Goal: Transaction & Acquisition: Obtain resource

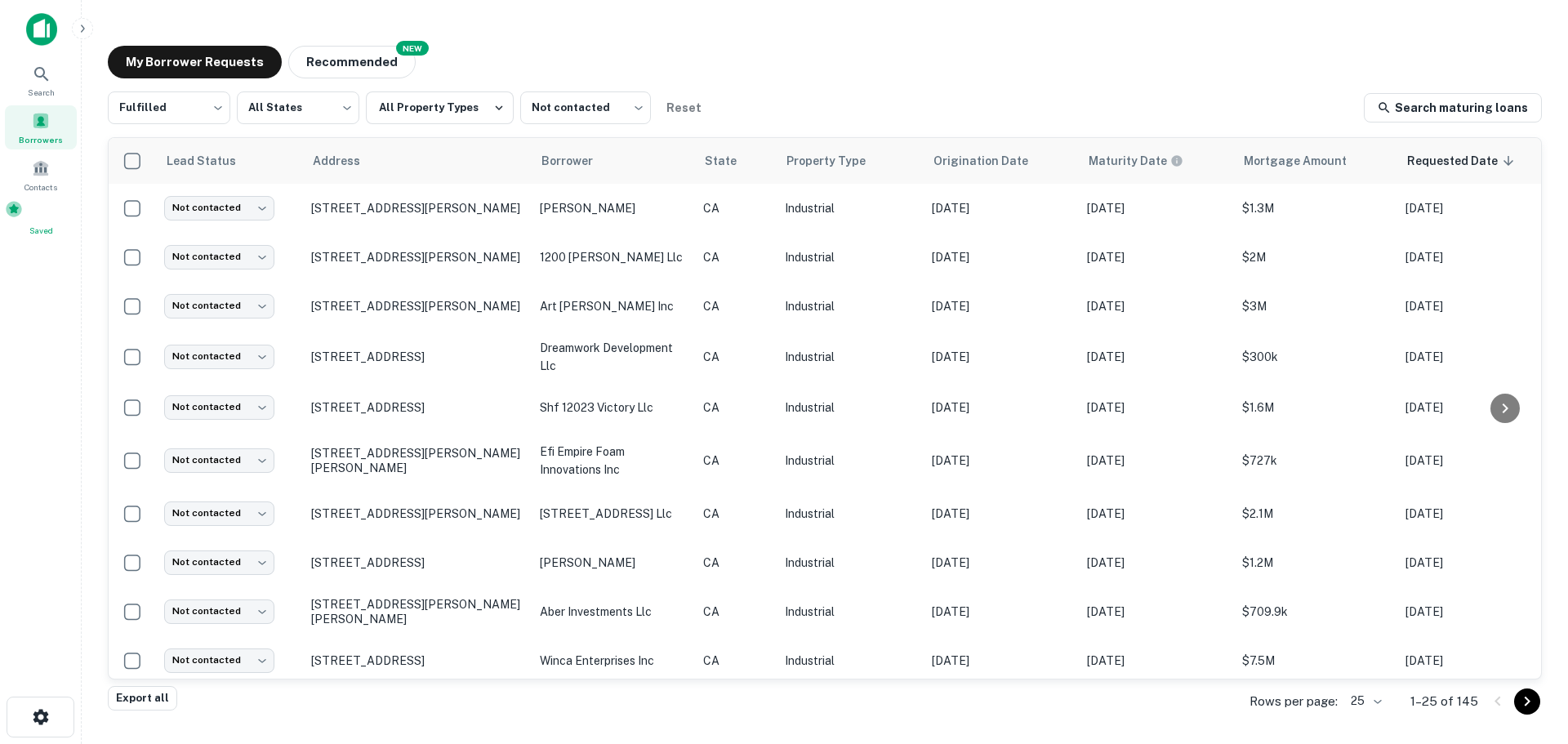
click at [50, 215] on div "Saved" at bounding box center [41, 218] width 72 height 37
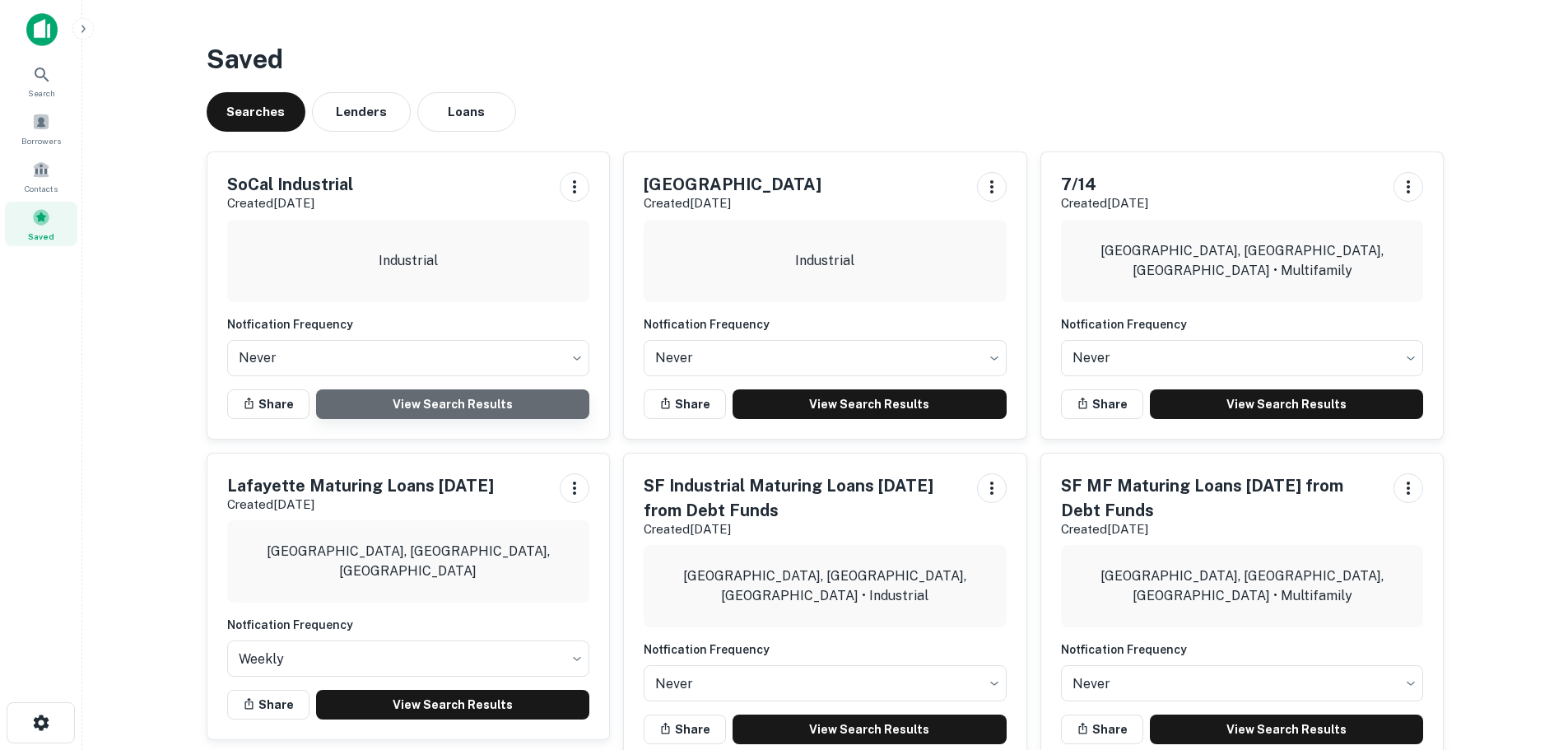
click at [447, 402] on link "View Search Results" at bounding box center [453, 404] width 274 height 30
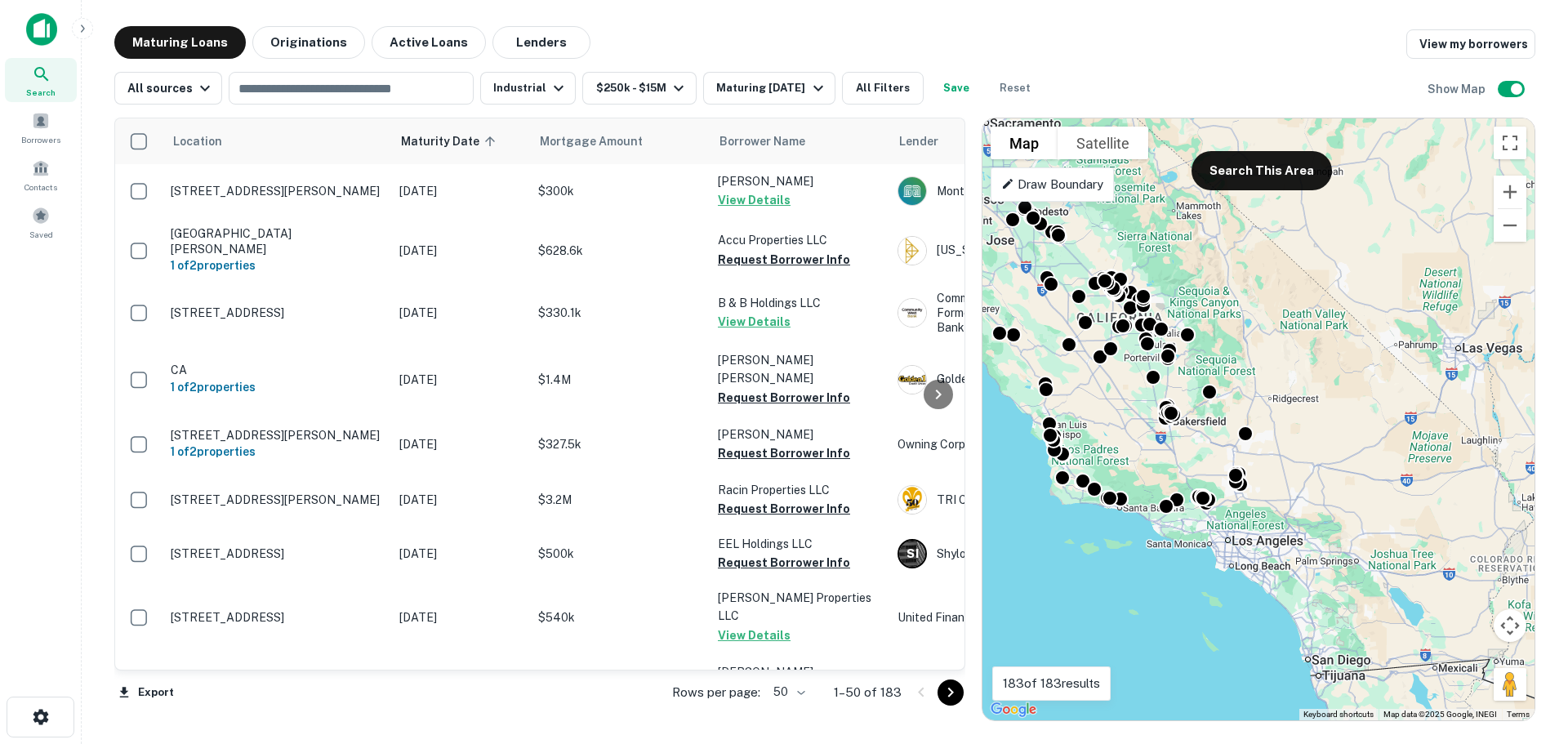
drag, startPoint x: 1405, startPoint y: 561, endPoint x: 1213, endPoint y: 454, distance: 219.8
click at [1213, 454] on div "To activate drag with keyboard, press Alt + Enter. Once in keyboard drag state,…" at bounding box center [1258, 419] width 552 height 602
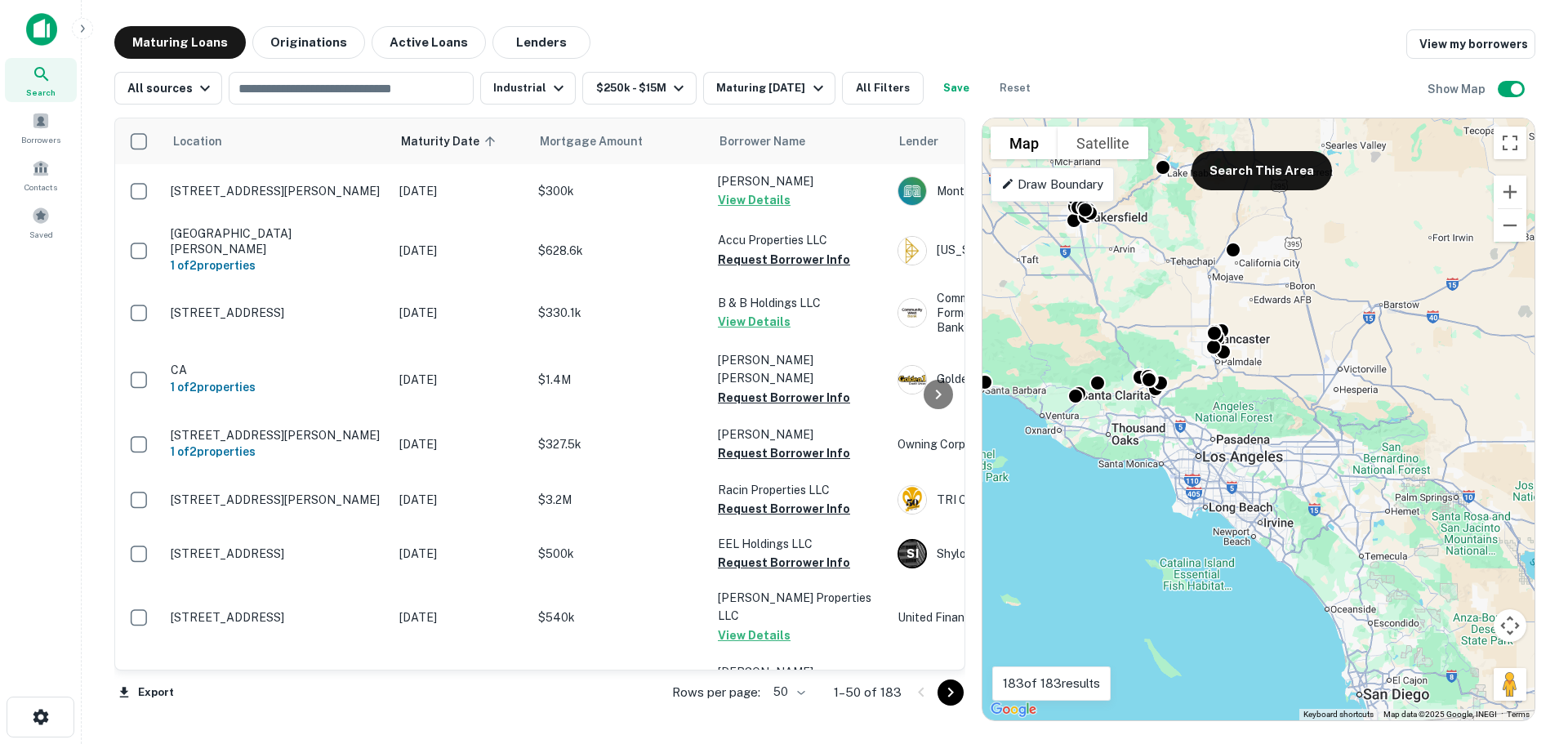
drag, startPoint x: 1313, startPoint y: 583, endPoint x: 1400, endPoint y: 554, distance: 91.7
click at [1400, 554] on div "To activate drag with keyboard, press Alt + Enter. Once in keyboard drag state,…" at bounding box center [1258, 419] width 552 height 602
click at [1247, 177] on button "Search This Area" at bounding box center [1262, 171] width 141 height 39
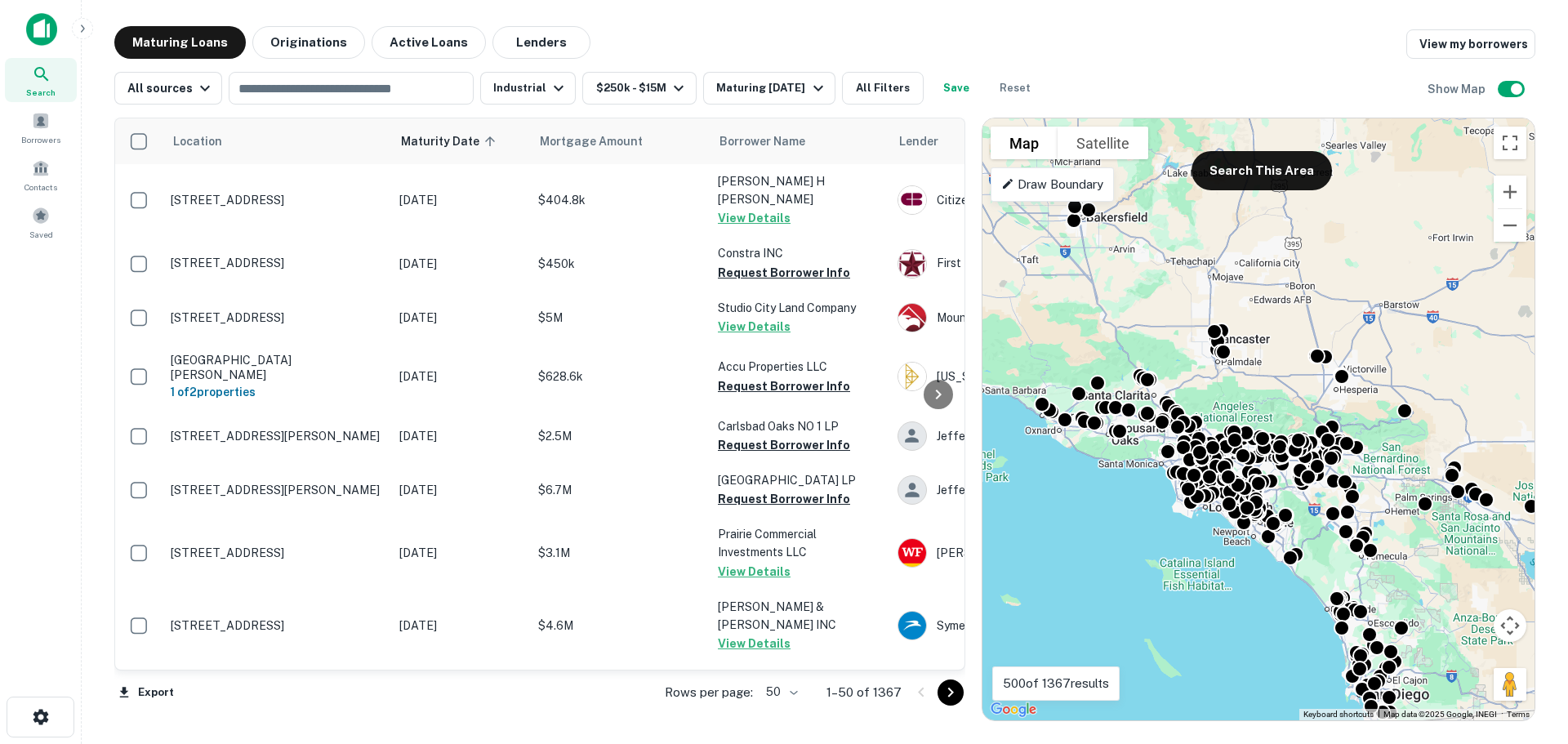
click at [789, 690] on body "Search Borrowers Contacts Saved Maturing Loans Originations Active Loans Lender…" at bounding box center [784, 372] width 1568 height 744
click at [789, 700] on li "100" at bounding box center [784, 710] width 47 height 29
click at [949, 693] on icon "Go to next page" at bounding box center [951, 692] width 20 height 20
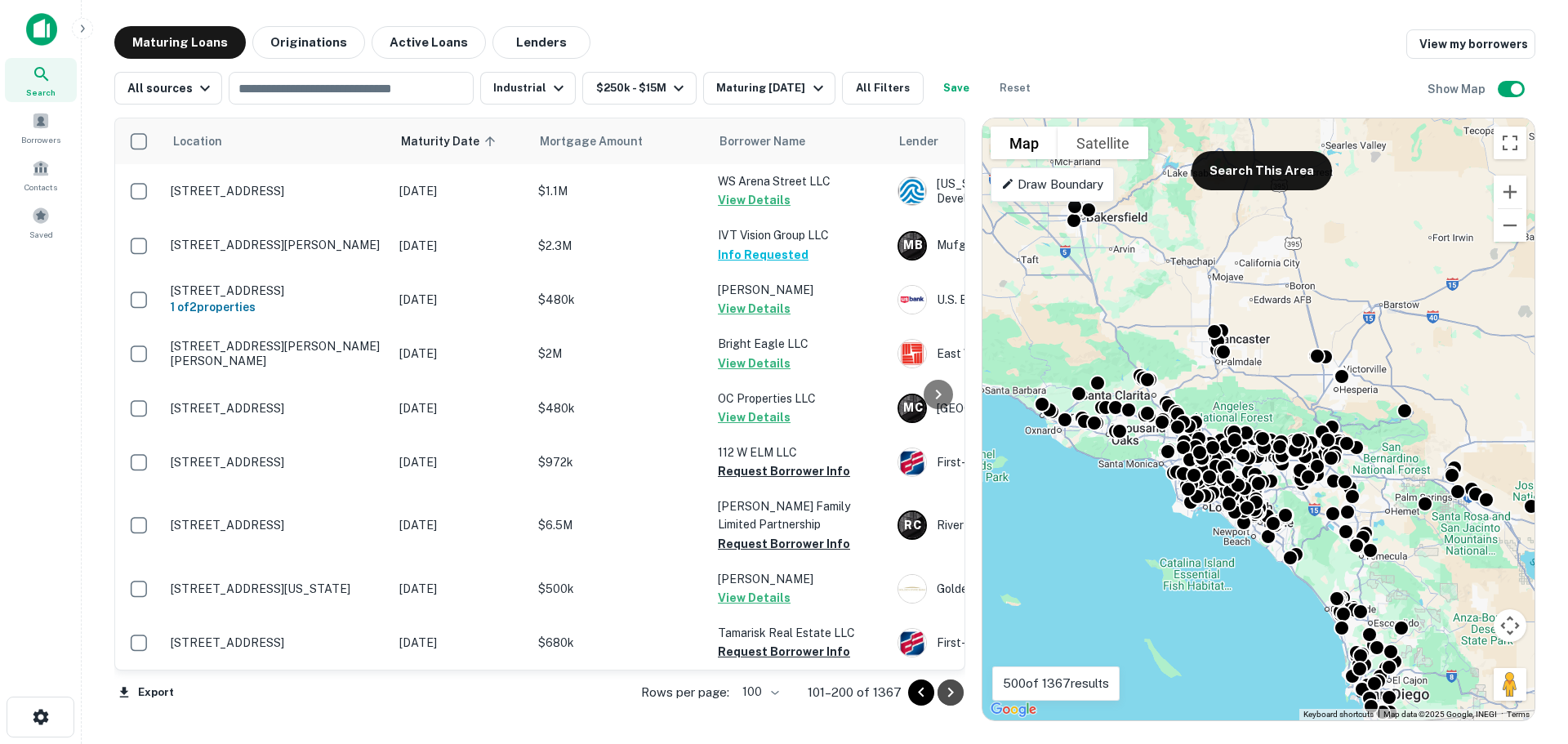
click at [949, 693] on icon "Go to next page" at bounding box center [951, 692] width 20 height 20
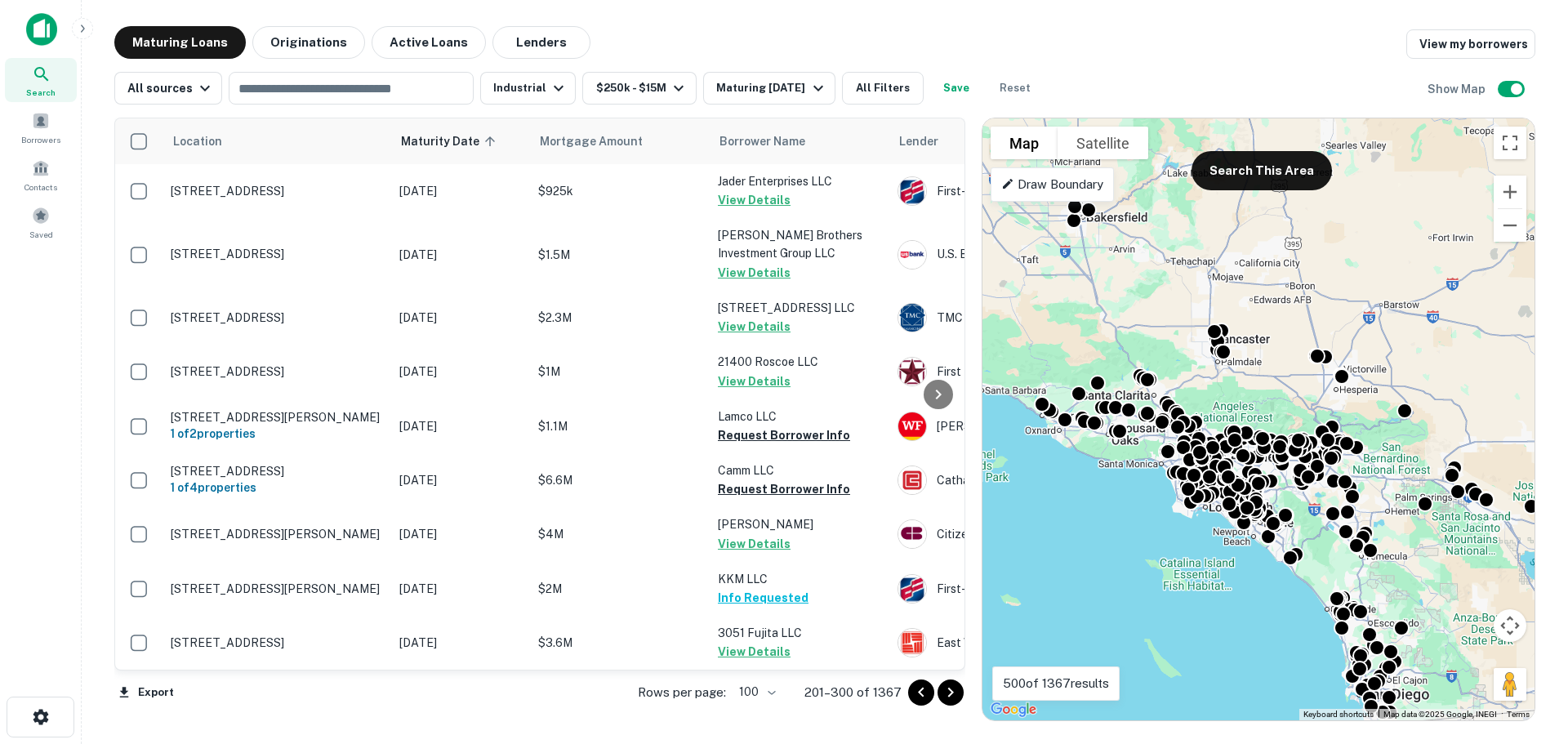
click at [947, 693] on icon "Go to next page" at bounding box center [951, 692] width 20 height 20
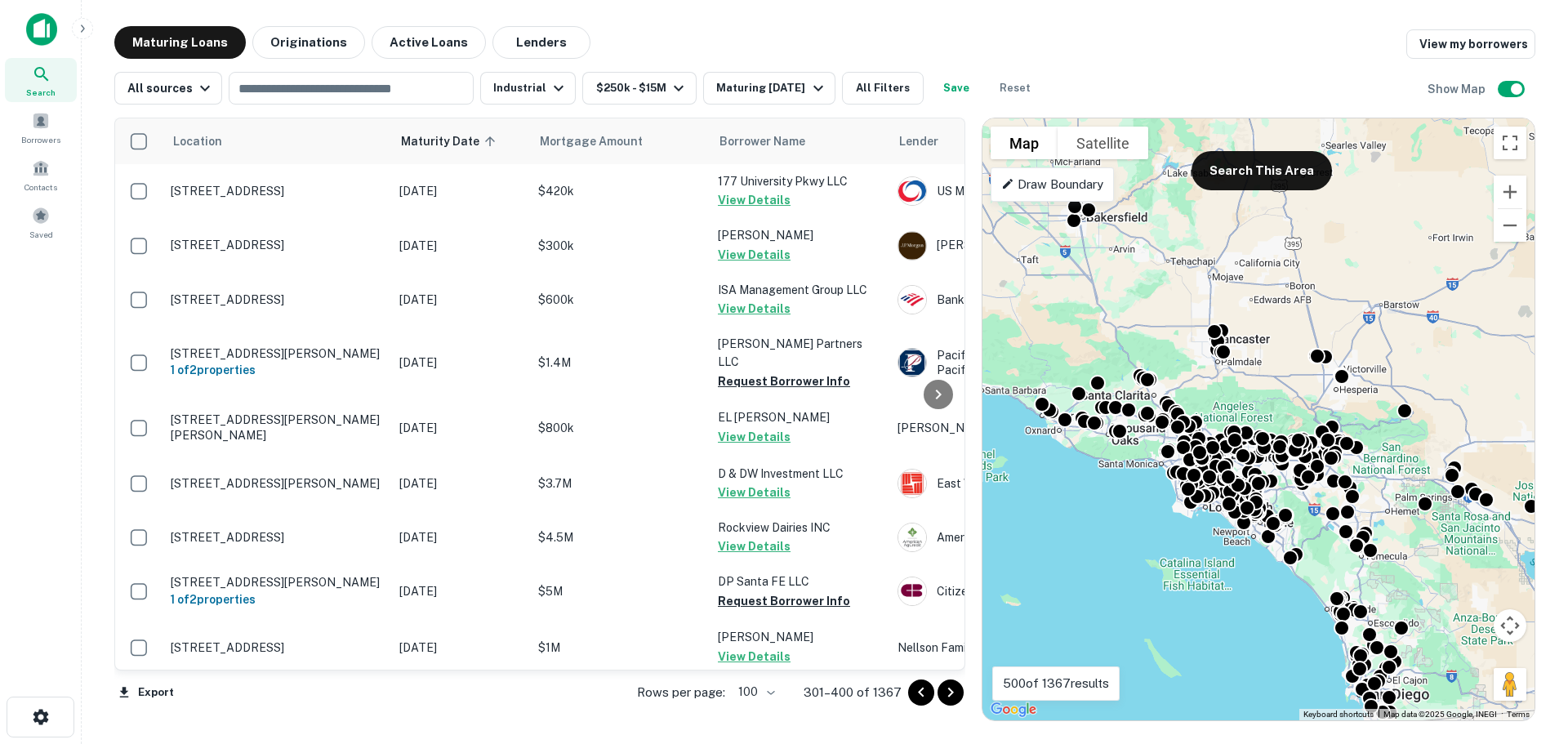
click at [947, 683] on icon "Go to next page" at bounding box center [951, 692] width 20 height 20
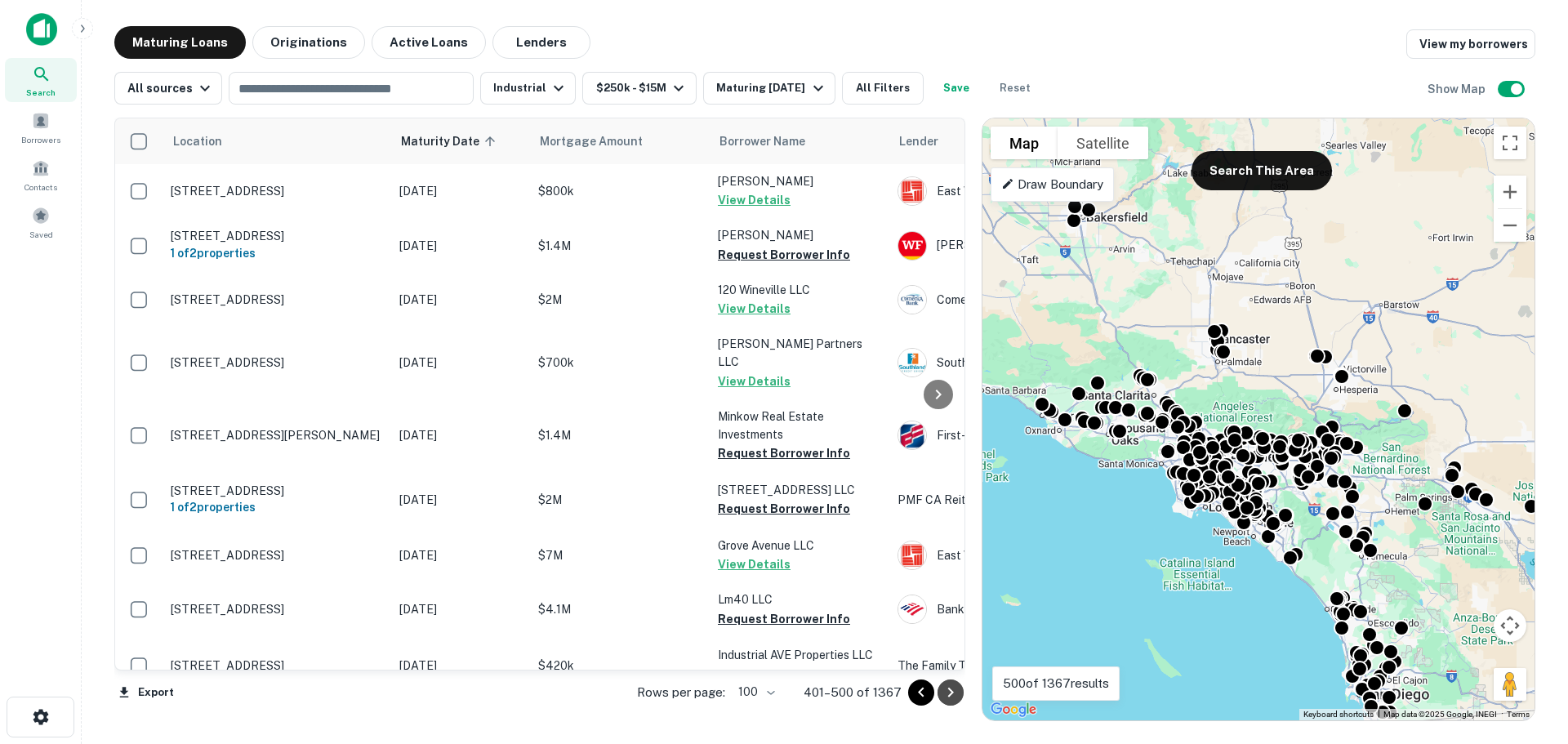
click at [947, 683] on icon "Go to next page" at bounding box center [951, 692] width 20 height 20
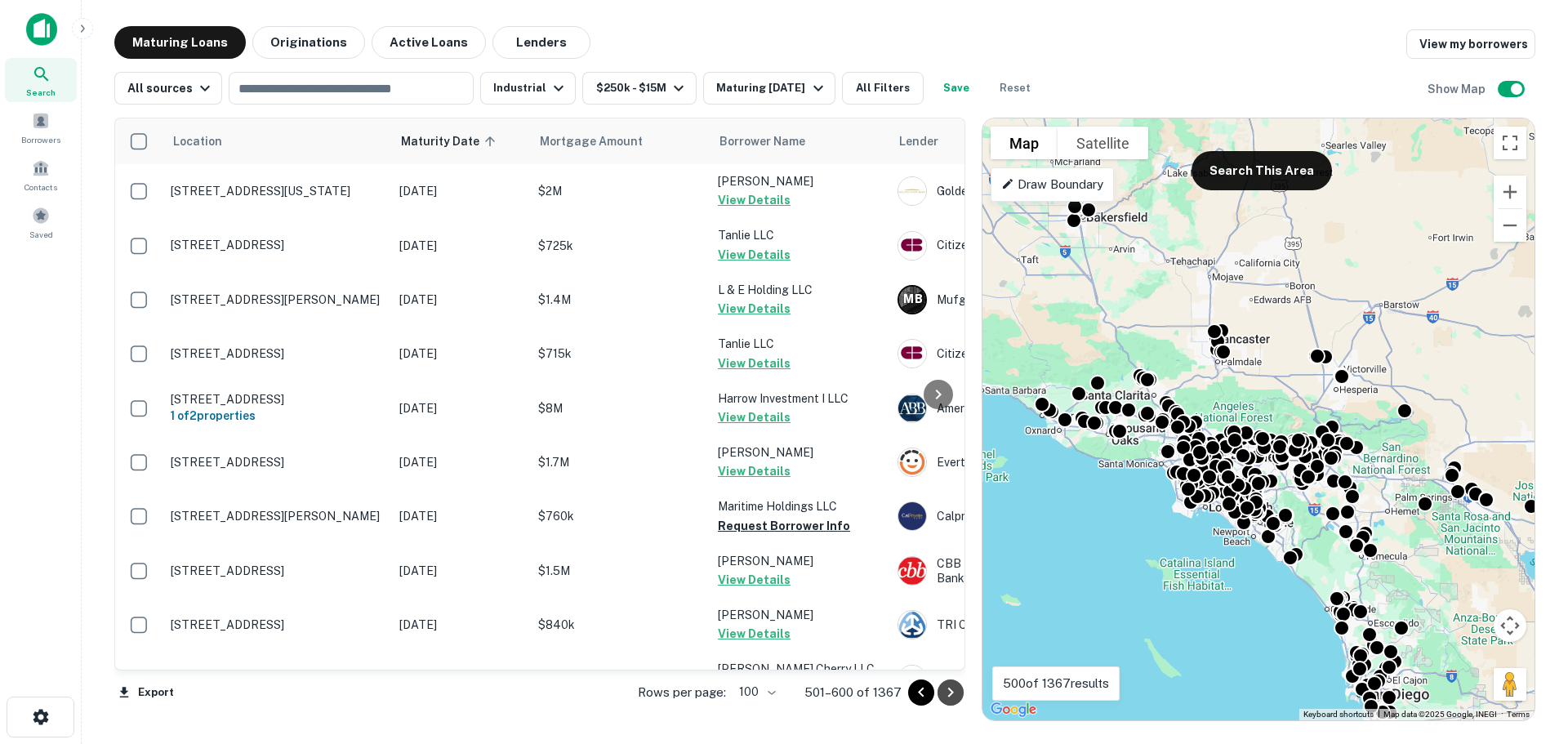
click at [947, 683] on icon "Go to next page" at bounding box center [951, 692] width 20 height 20
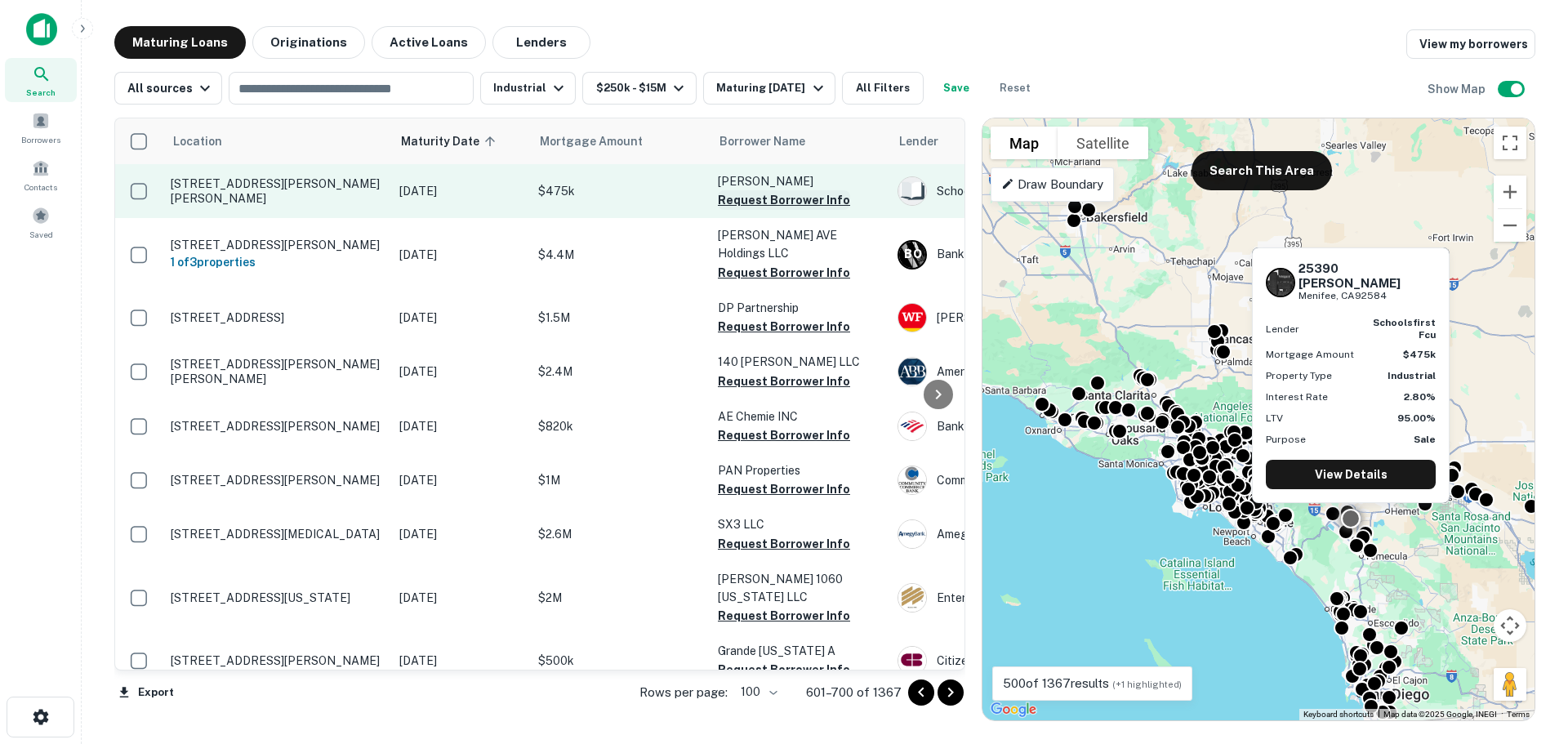
click at [757, 193] on button "Request Borrower Info" at bounding box center [784, 200] width 133 height 20
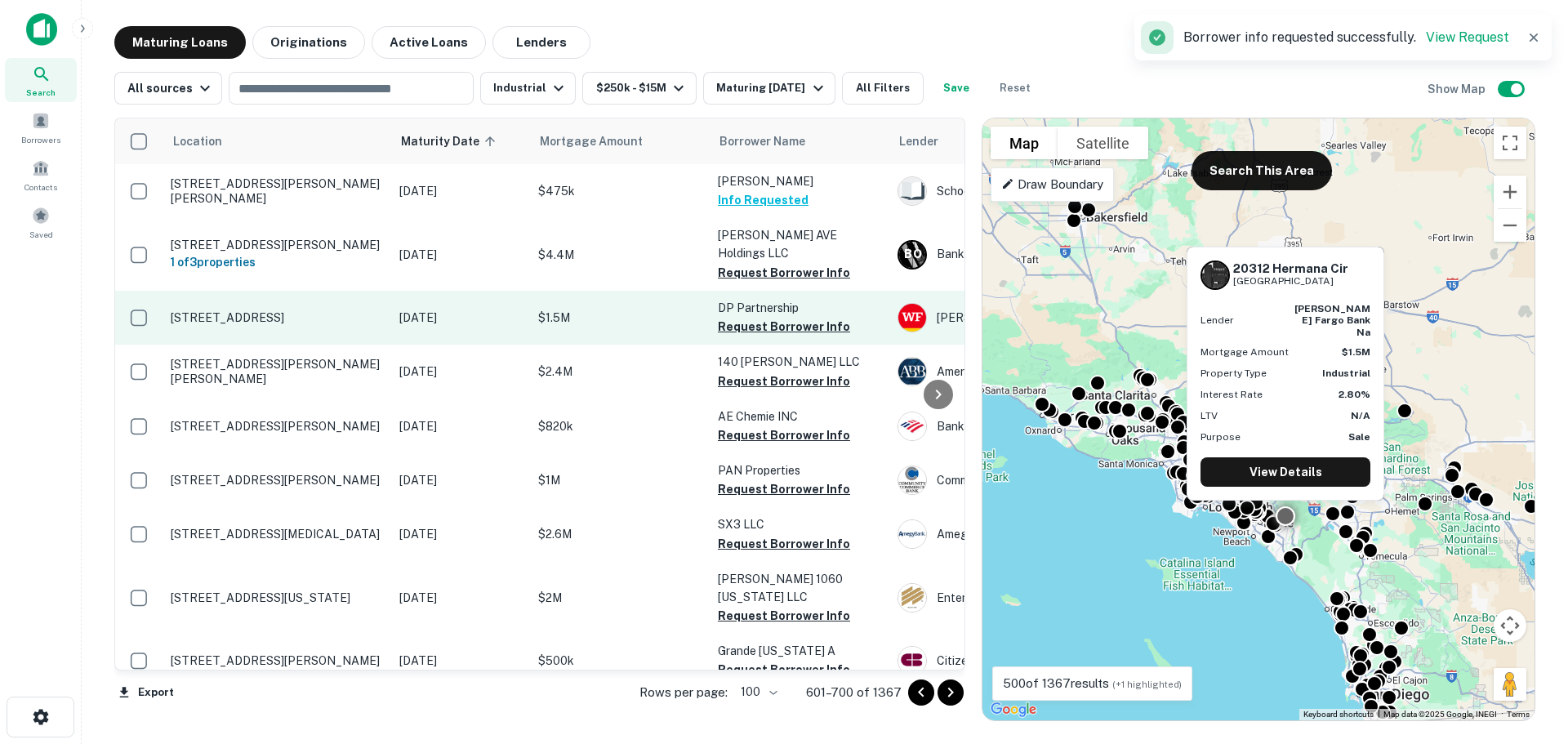
drag, startPoint x: 782, startPoint y: 308, endPoint x: 782, endPoint y: 325, distance: 17.0
click at [782, 317] on button "Request Borrower Info" at bounding box center [784, 327] width 133 height 20
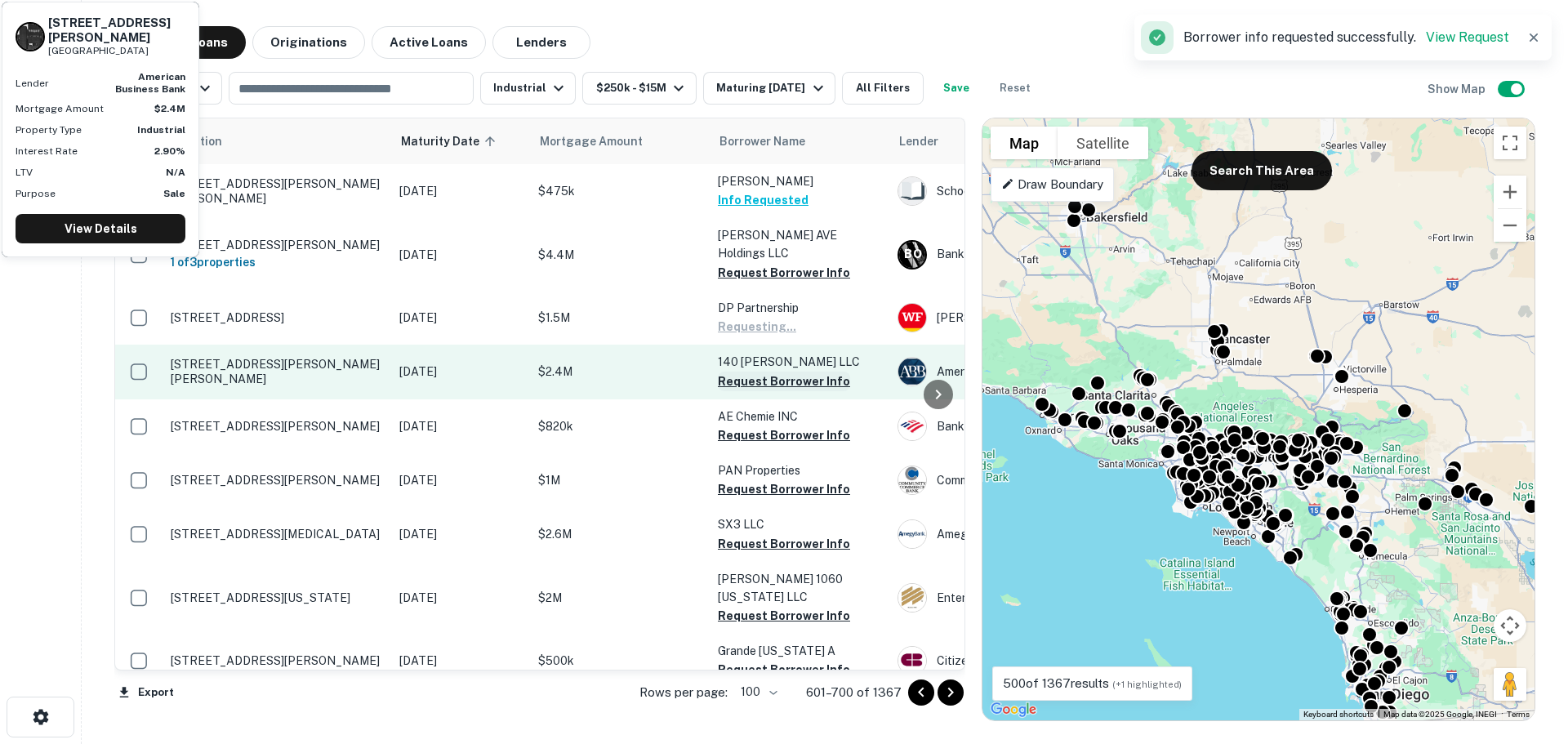
click at [783, 372] on button "Request Borrower Info" at bounding box center [784, 381] width 133 height 20
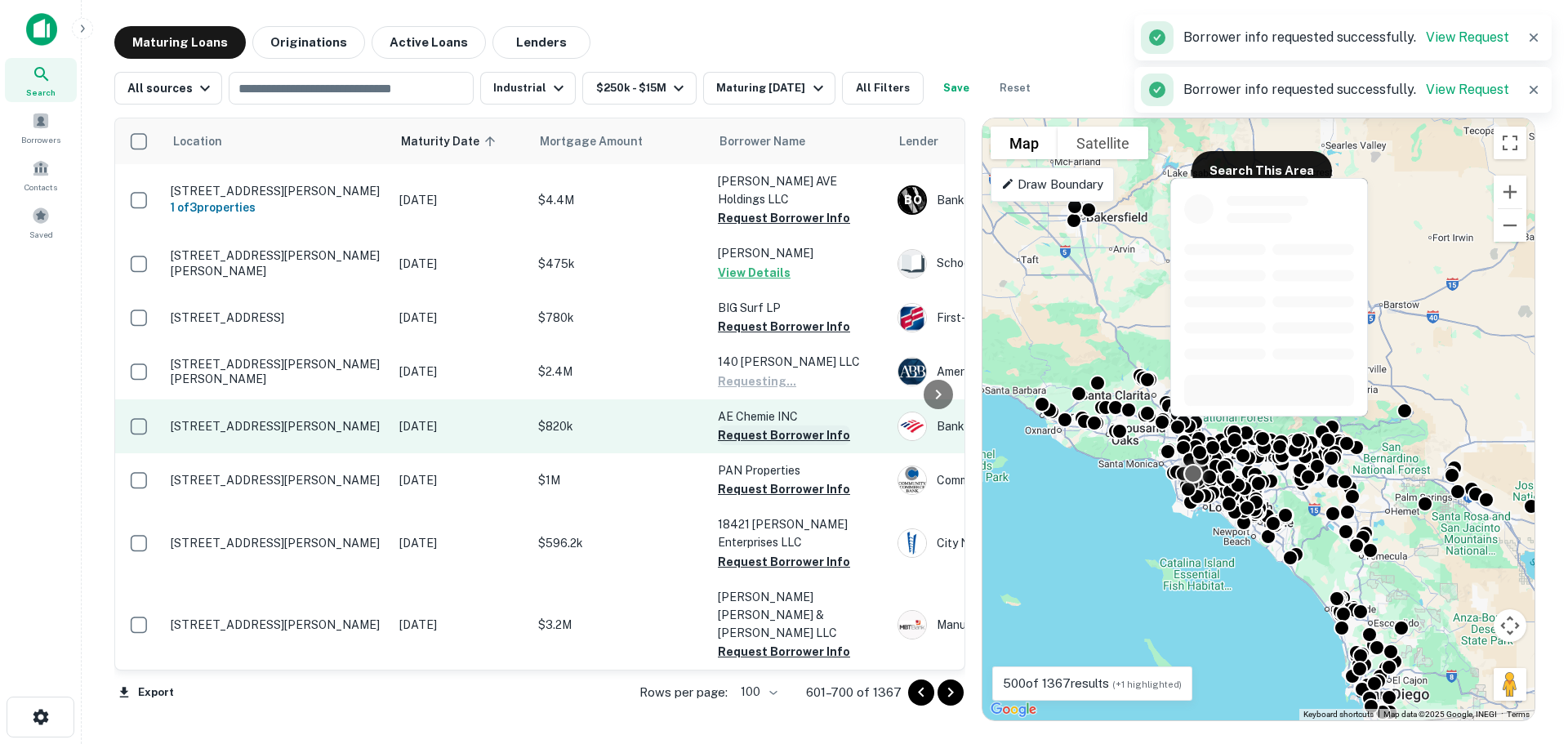
click at [786, 426] on button "Request Borrower Info" at bounding box center [784, 435] width 133 height 20
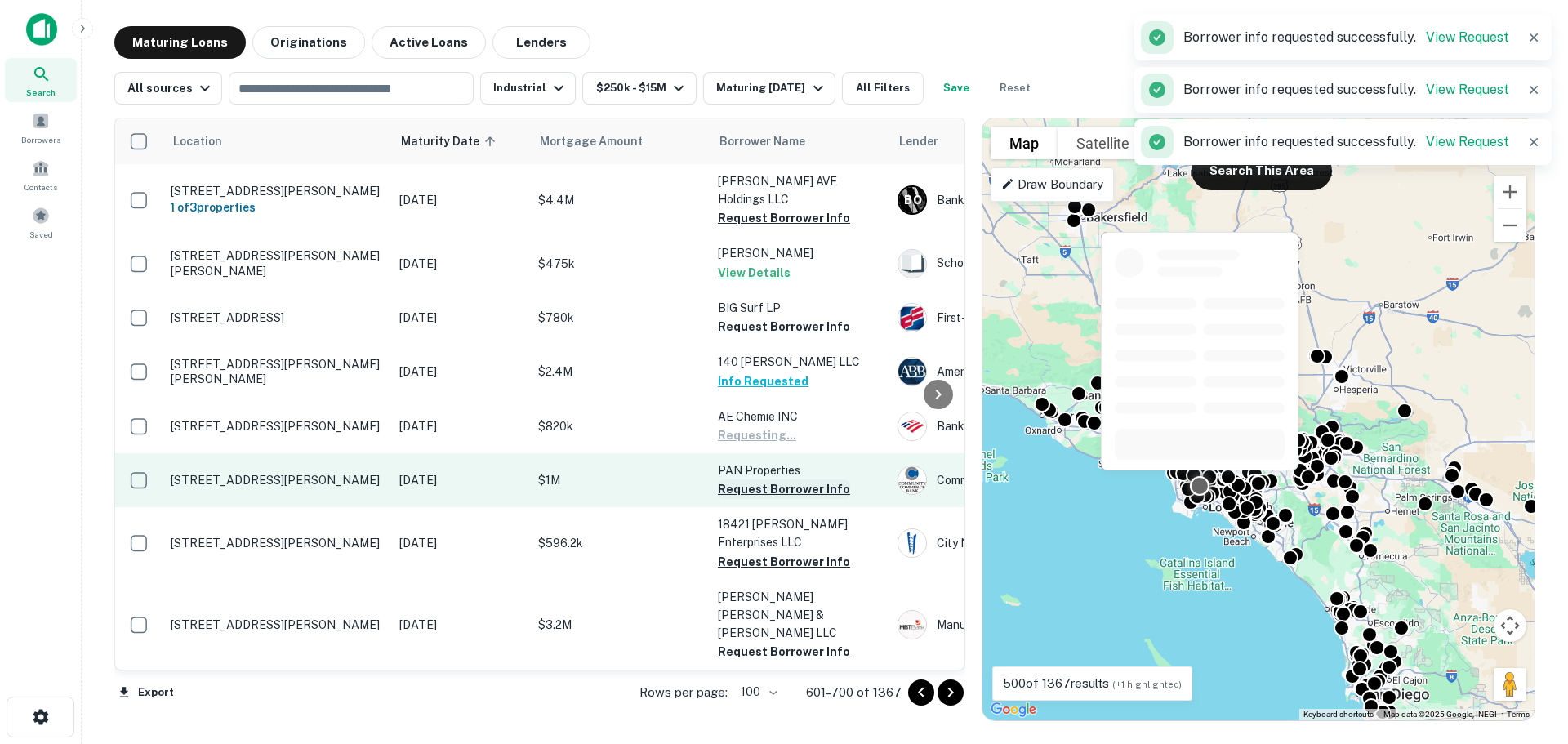
click at [779, 480] on button "Request Borrower Info" at bounding box center [784, 489] width 133 height 20
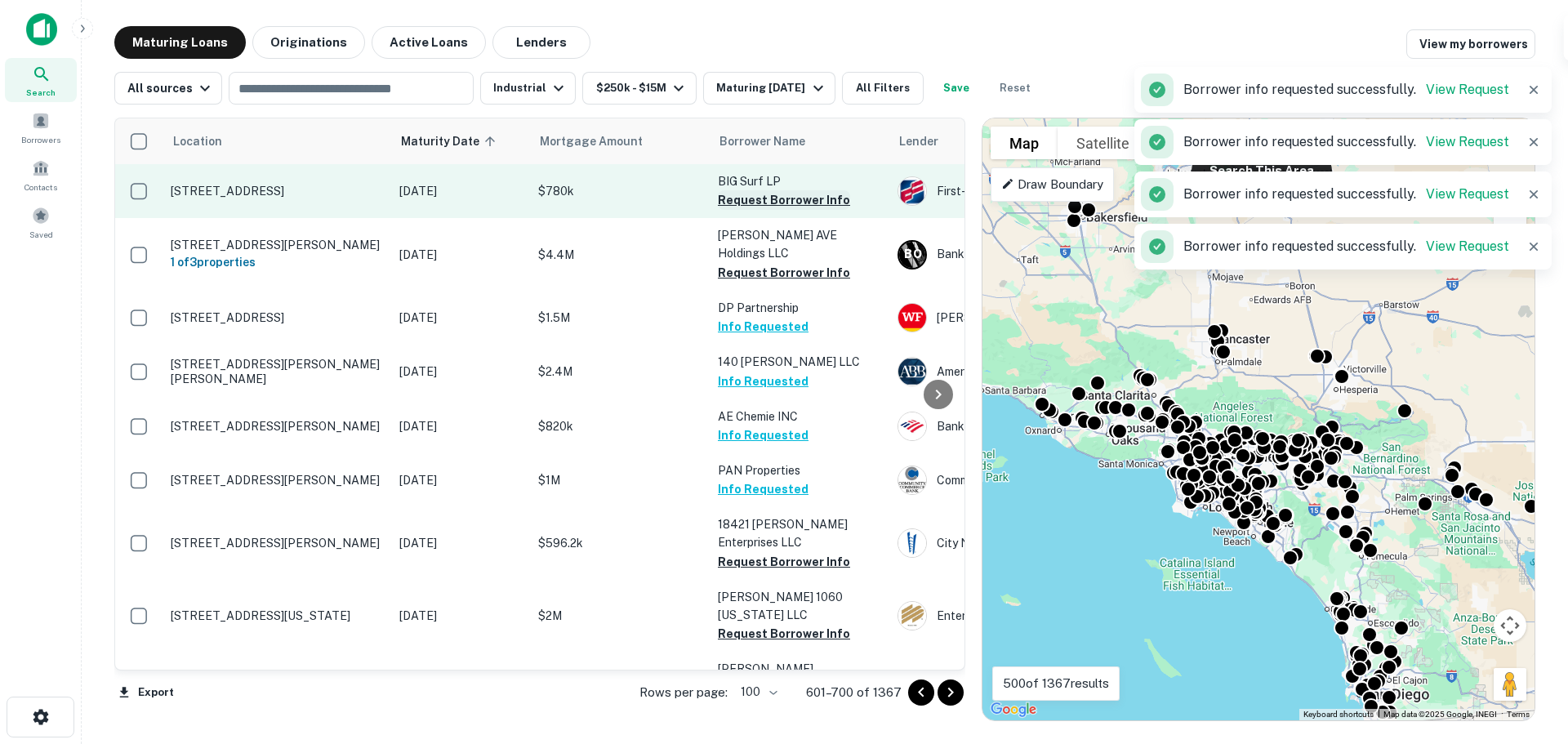
click at [743, 199] on button "Request Borrower Info" at bounding box center [784, 200] width 133 height 20
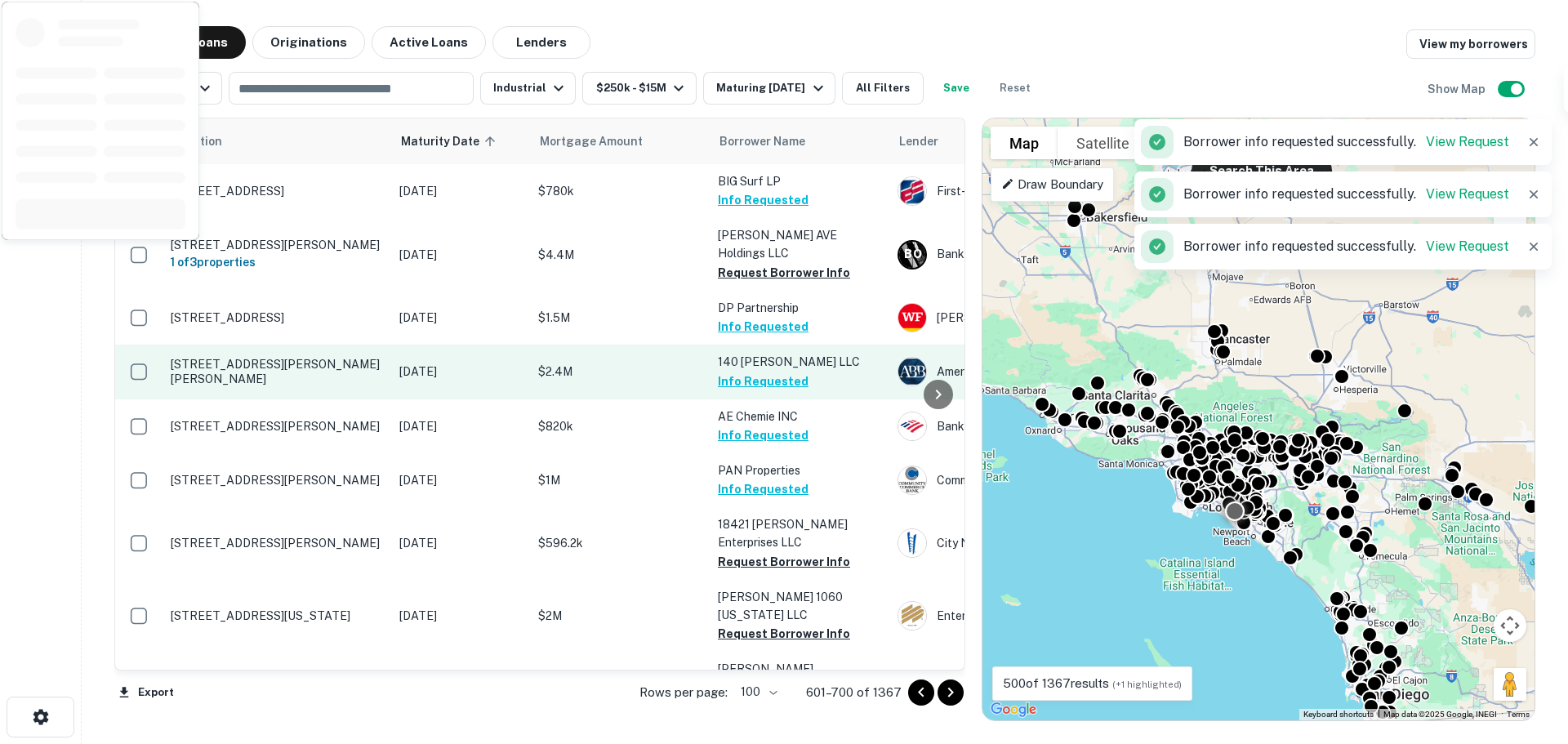
scroll to position [164, 0]
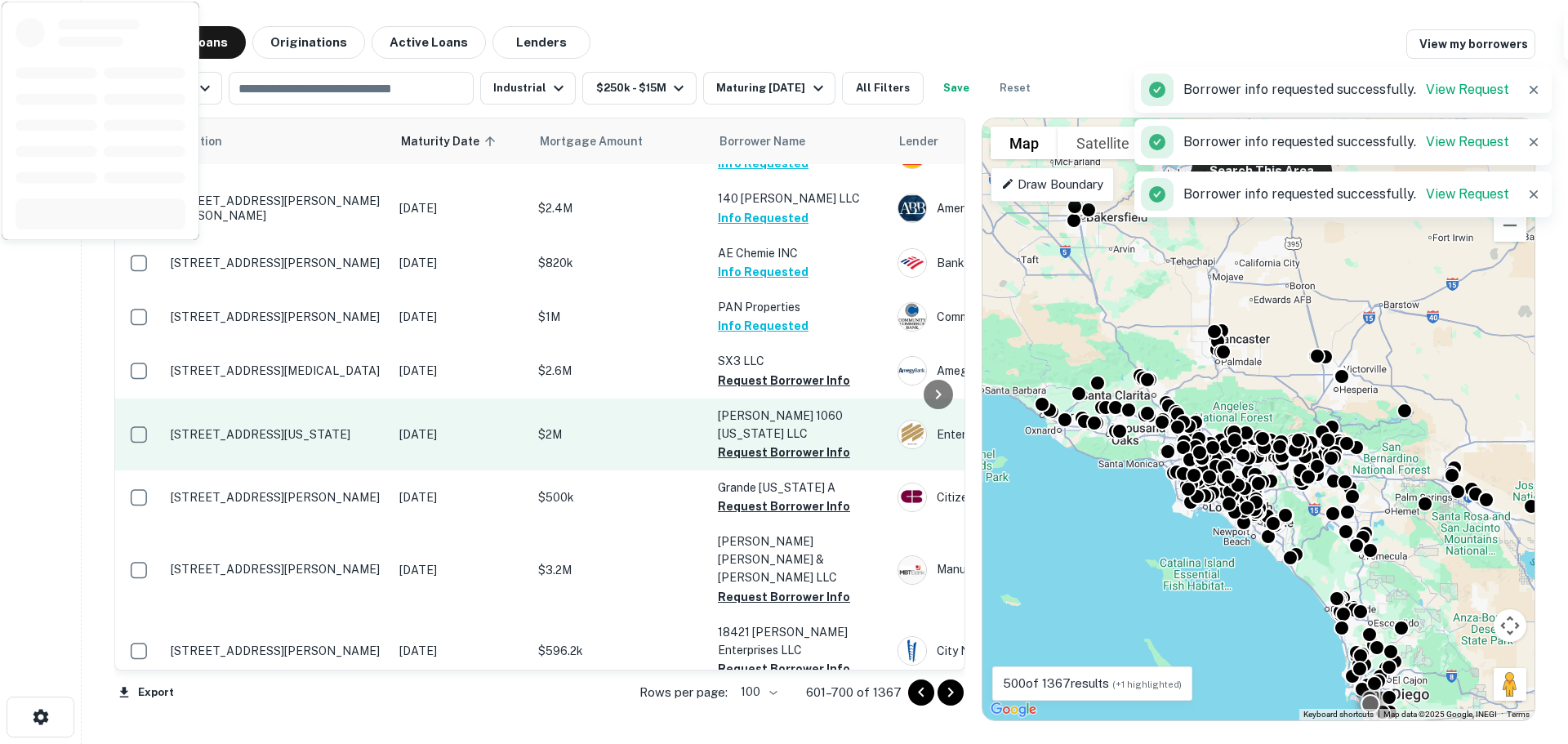
click at [768, 399] on td "[PERSON_NAME] 1060 [US_STATE] LLC Request Borrower Info" at bounding box center [799, 435] width 179 height 72
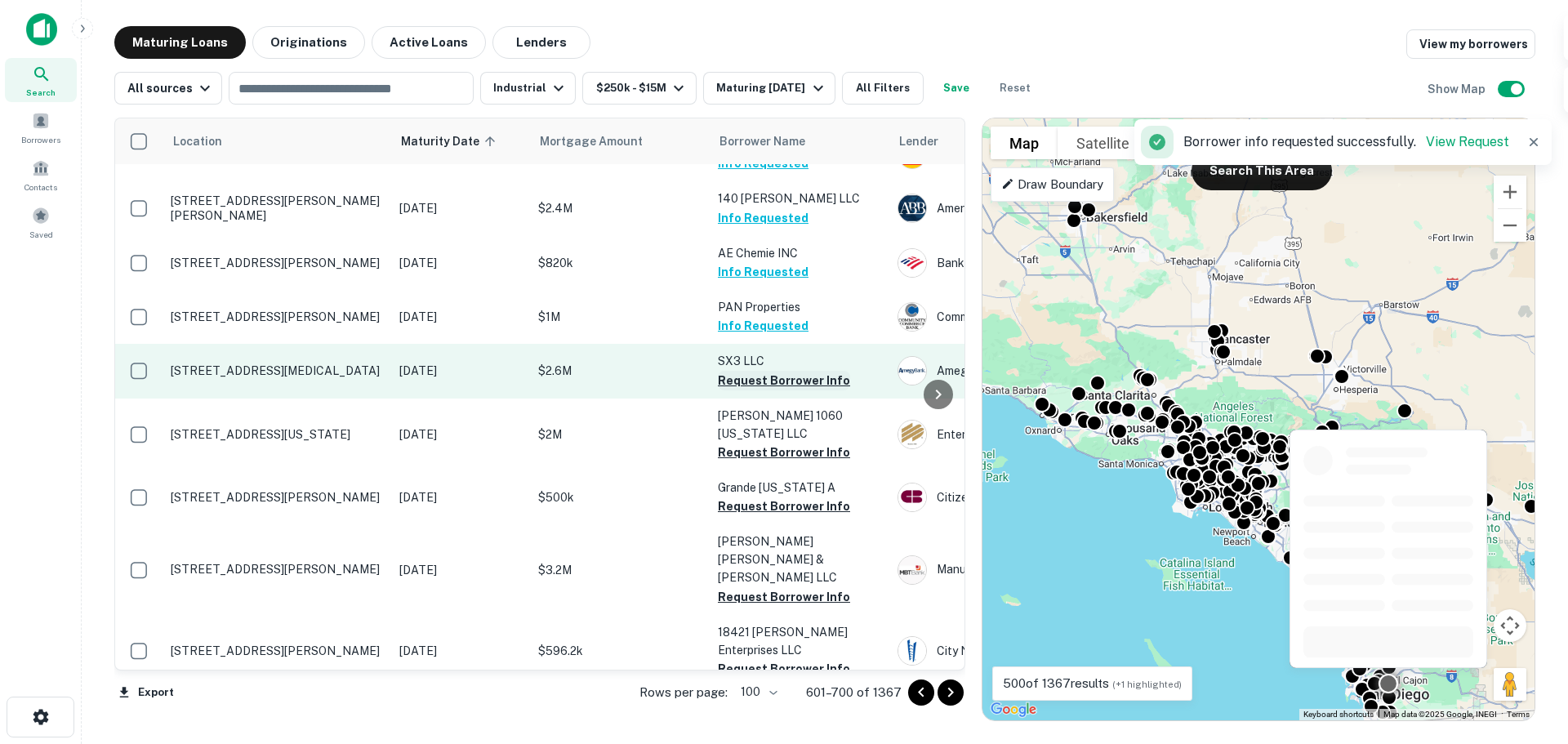
click at [770, 371] on button "Request Borrower Info" at bounding box center [784, 381] width 133 height 20
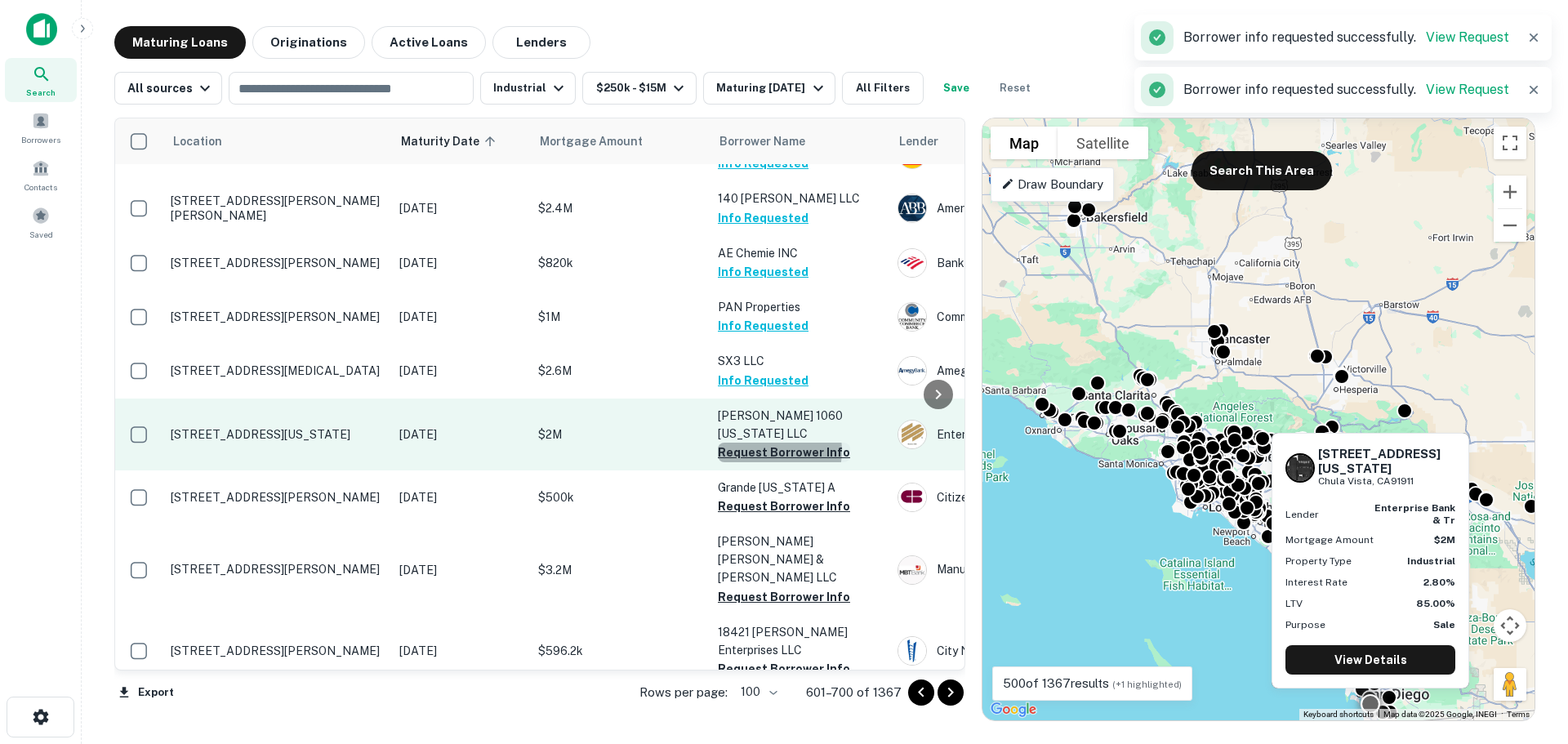
click at [770, 443] on button "Request Borrower Info" at bounding box center [784, 453] width 133 height 20
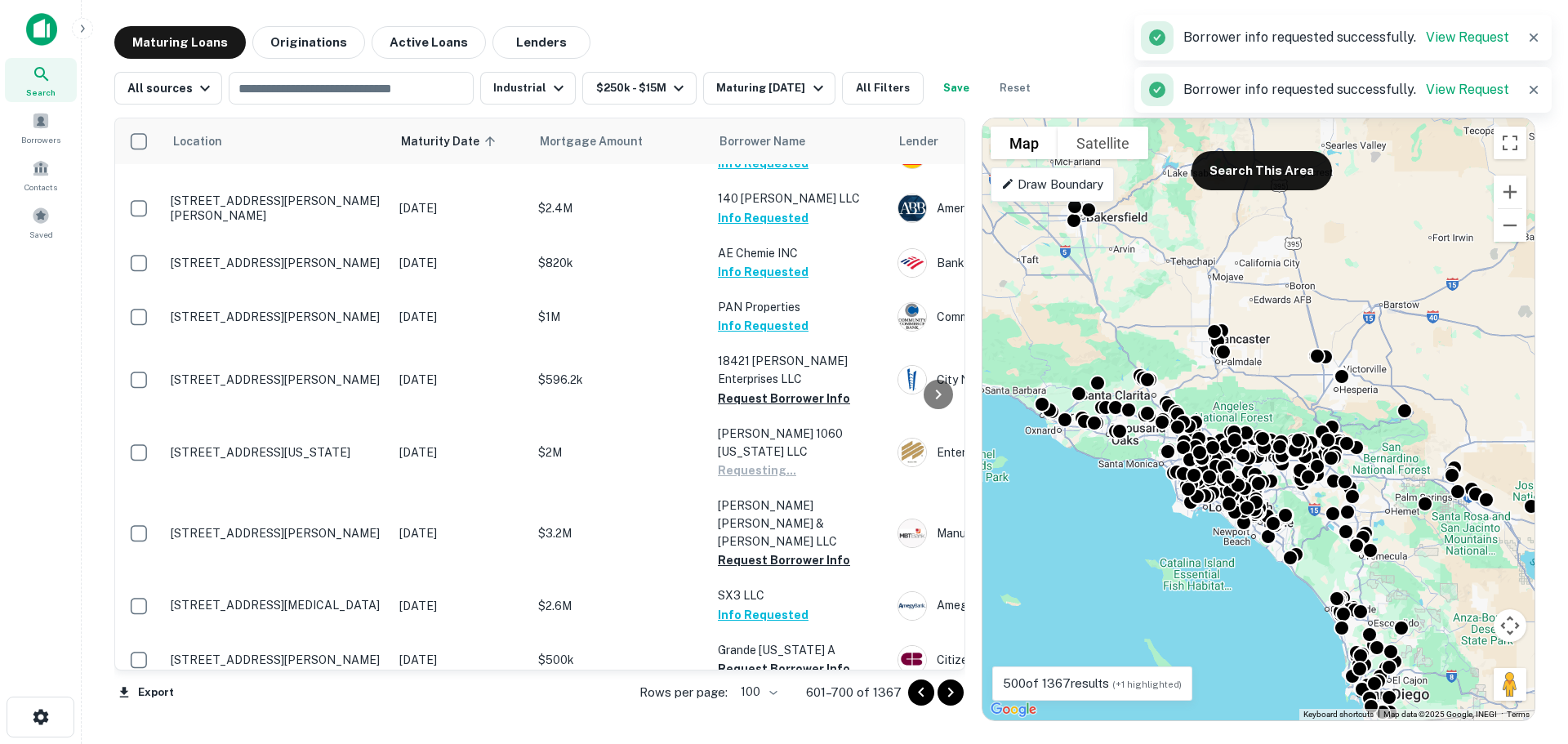
click at [773, 586] on p "SX3 LLC" at bounding box center [800, 595] width 164 height 18
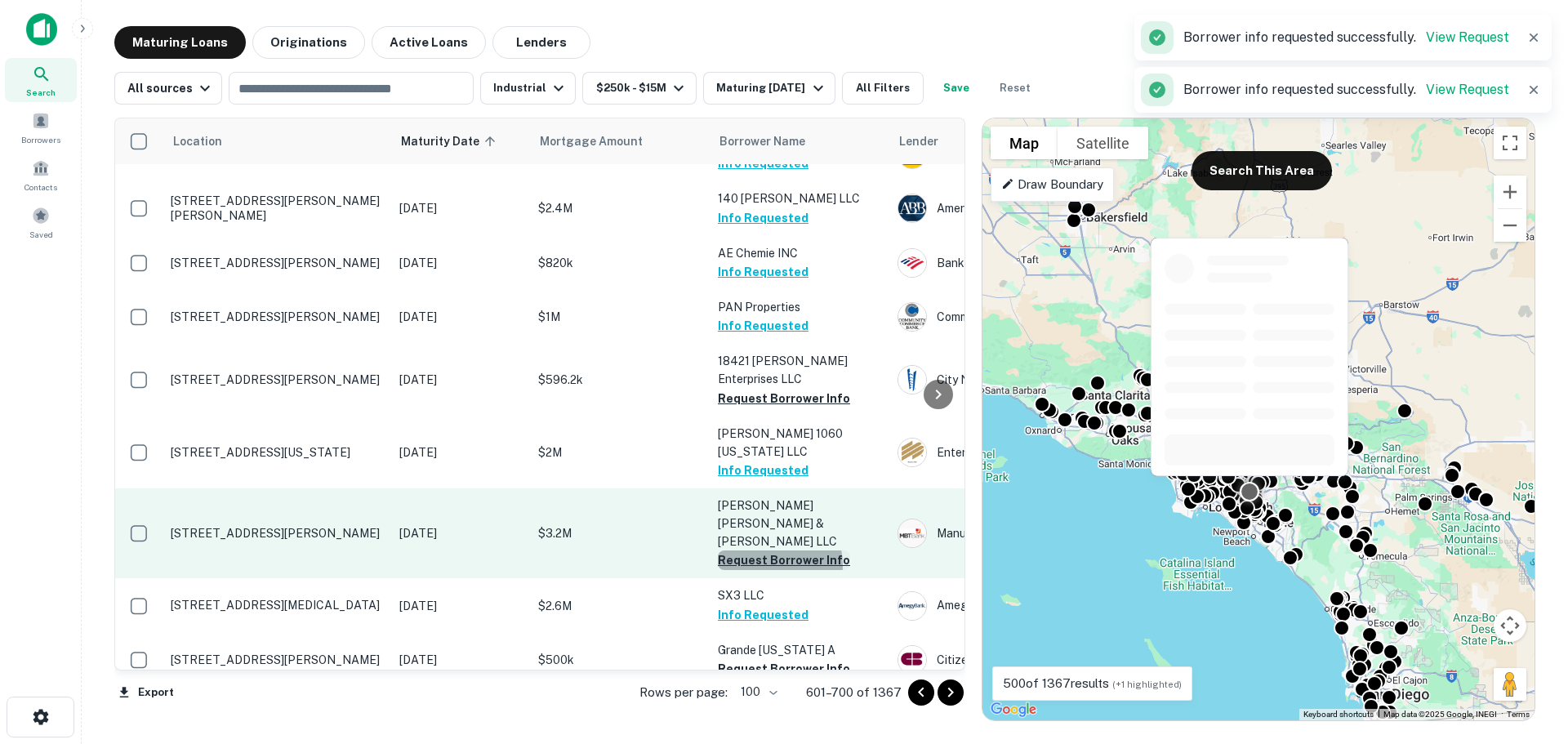
click at [768, 550] on button "Request Borrower Info" at bounding box center [784, 560] width 133 height 20
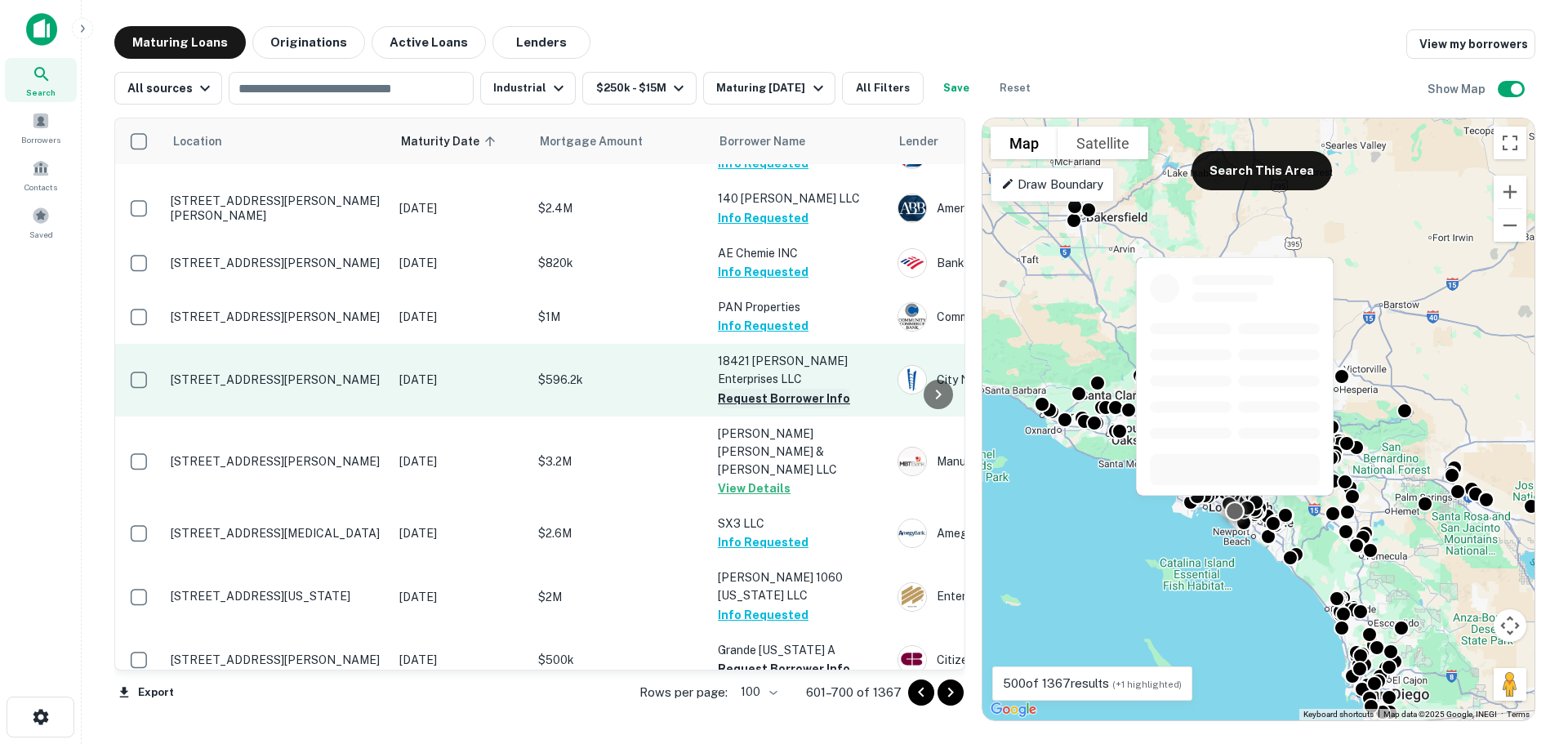
click at [752, 389] on button "Request Borrower Info" at bounding box center [784, 399] width 133 height 20
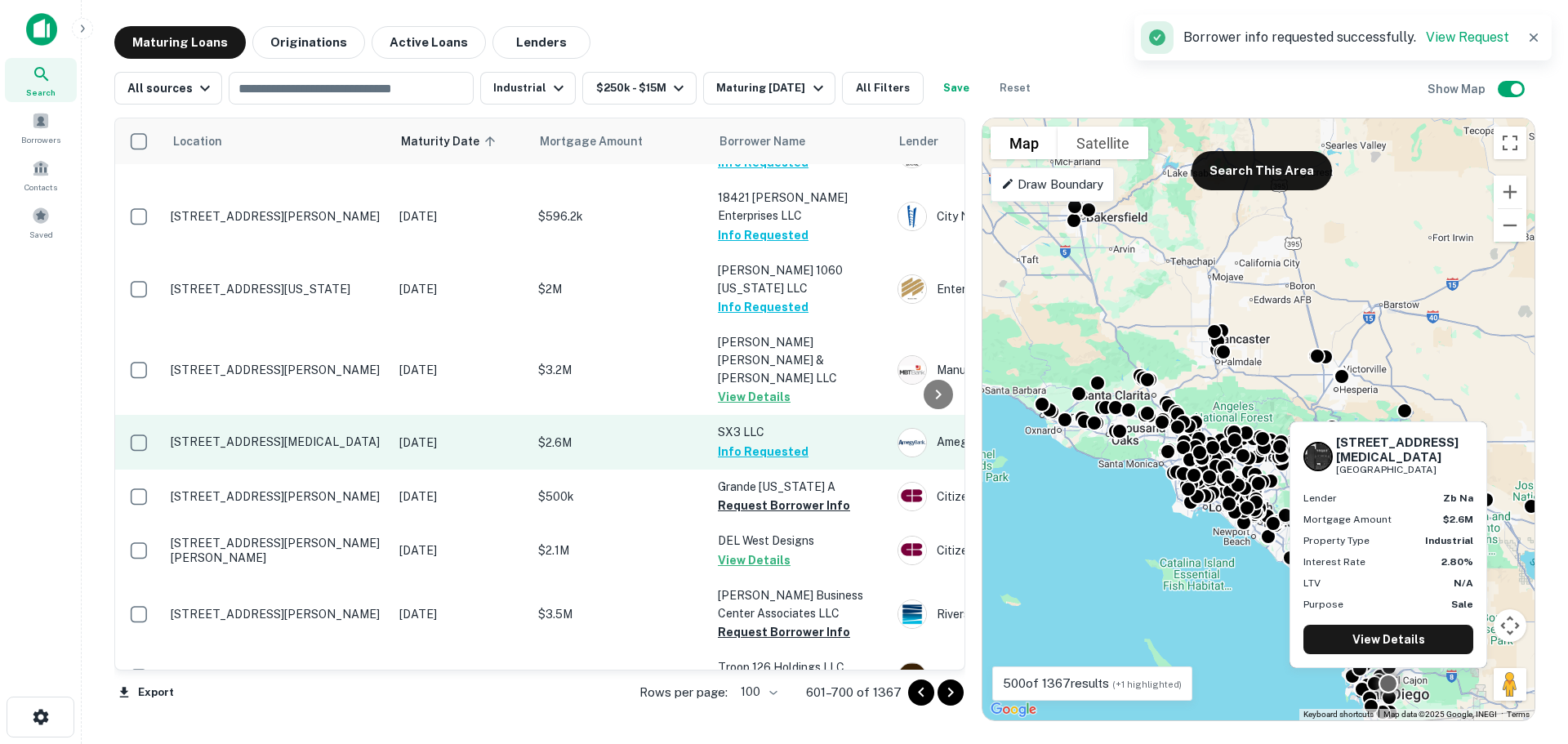
scroll to position [490, 0]
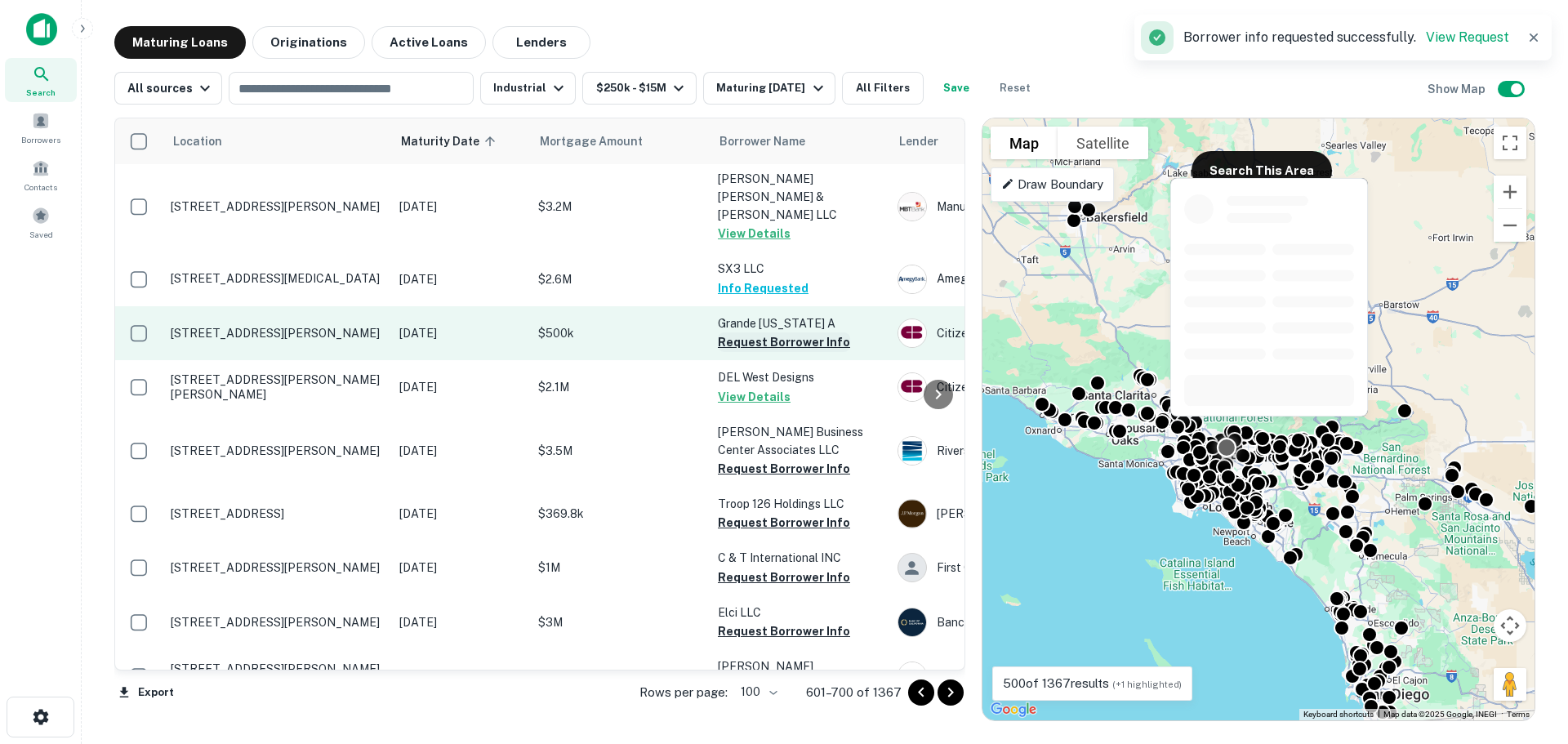
click at [772, 332] on button "Request Borrower Info" at bounding box center [784, 342] width 133 height 20
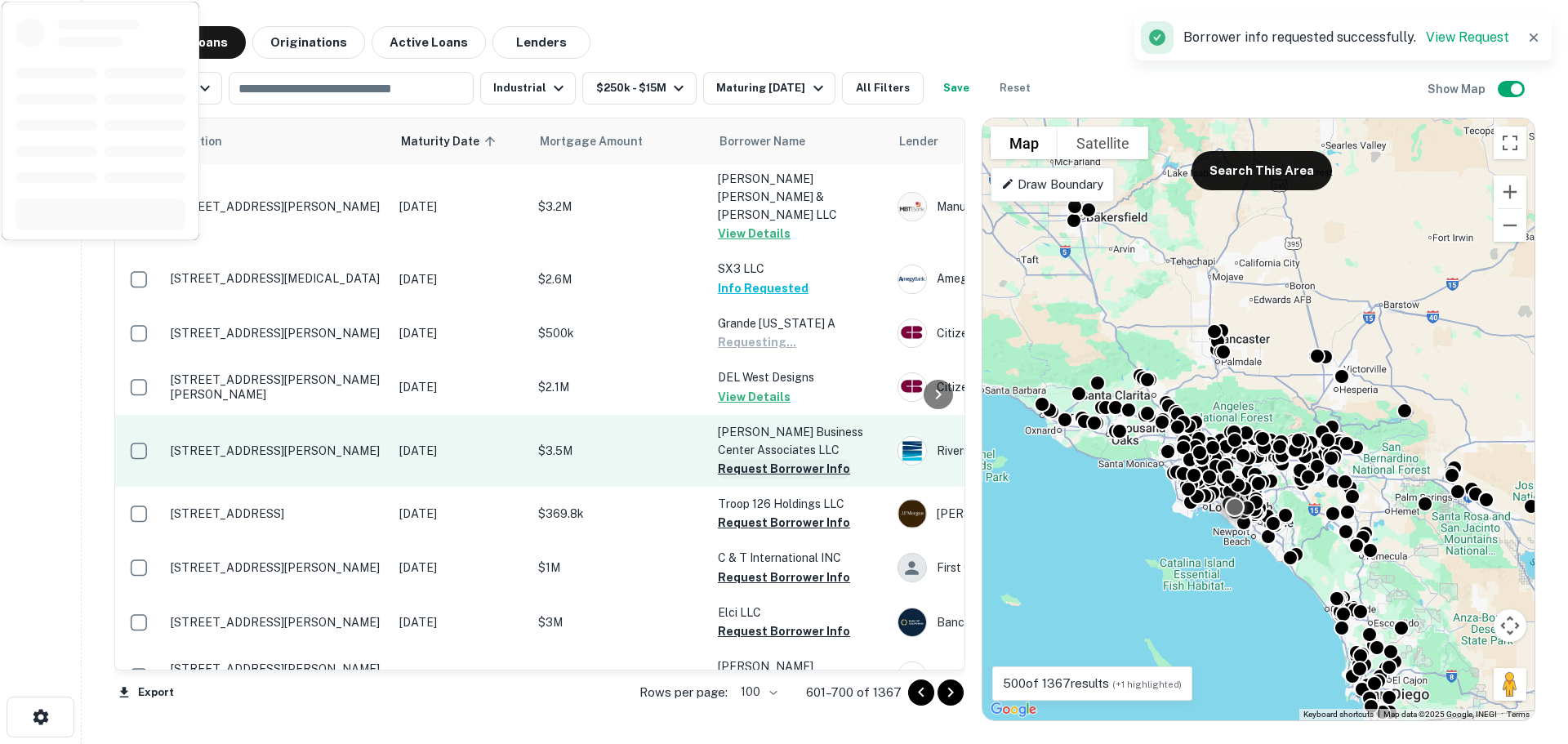
click at [766, 459] on button "Request Borrower Info" at bounding box center [784, 469] width 133 height 20
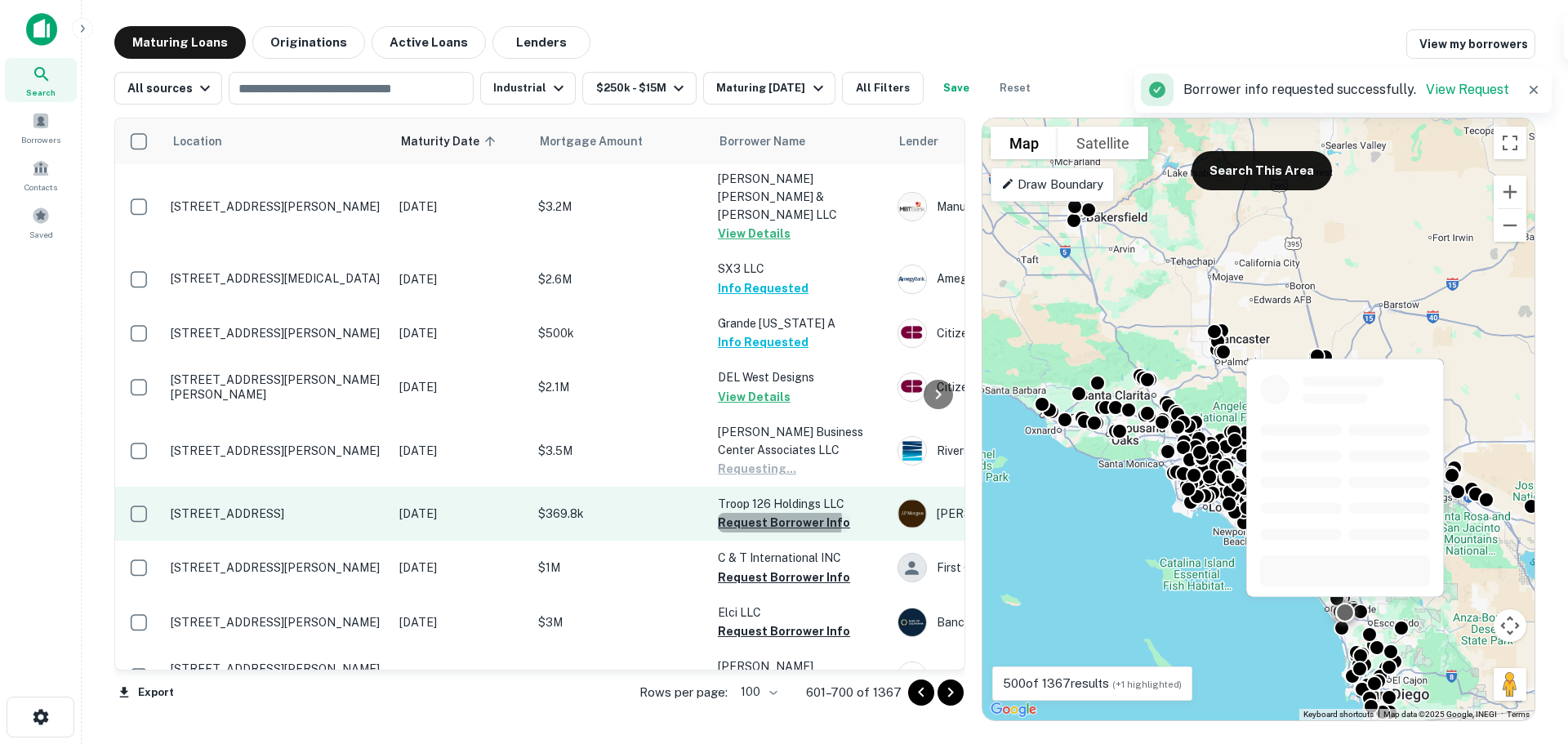
click at [767, 512] on button "Request Borrower Info" at bounding box center [784, 522] width 133 height 20
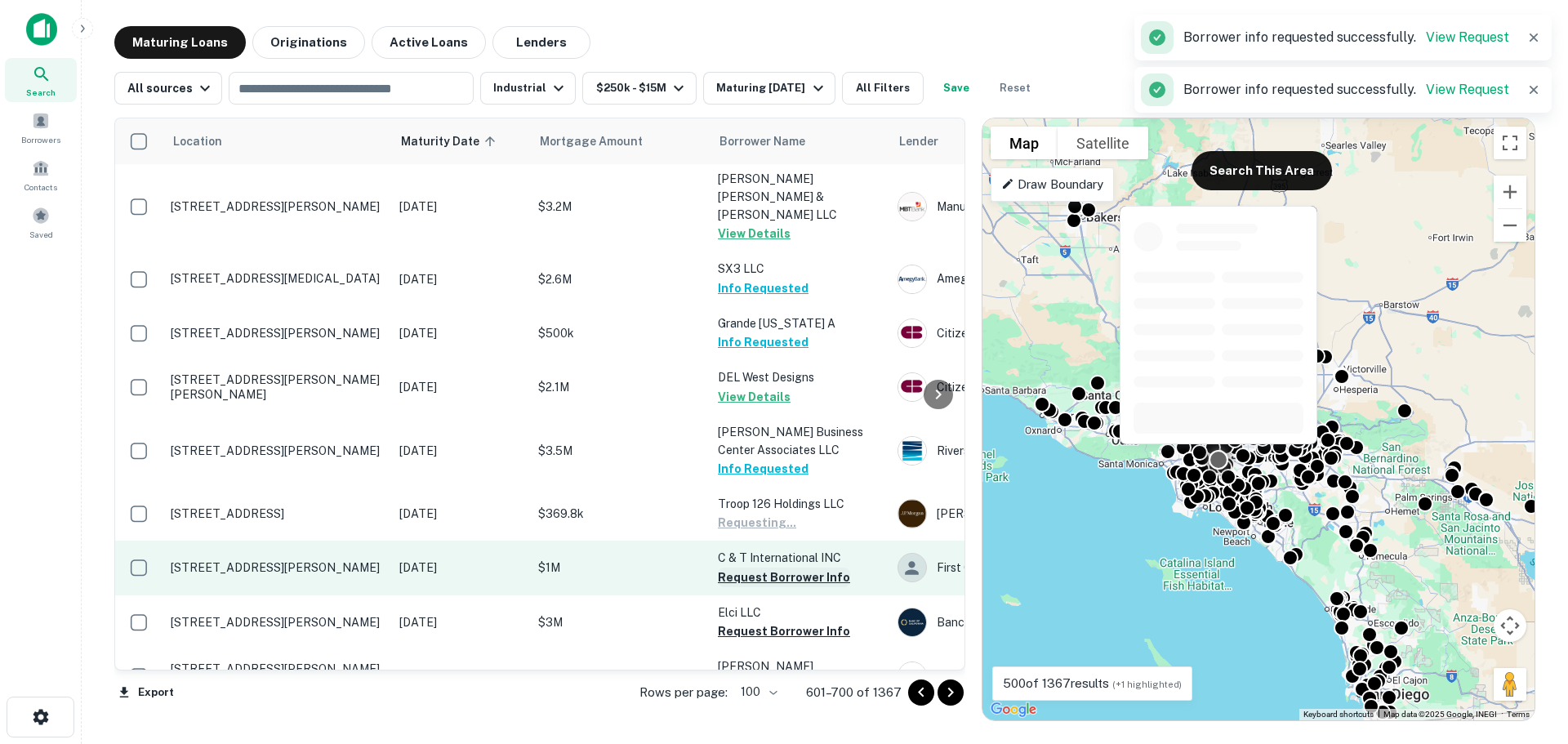
click at [764, 567] on button "Request Borrower Info" at bounding box center [784, 577] width 133 height 20
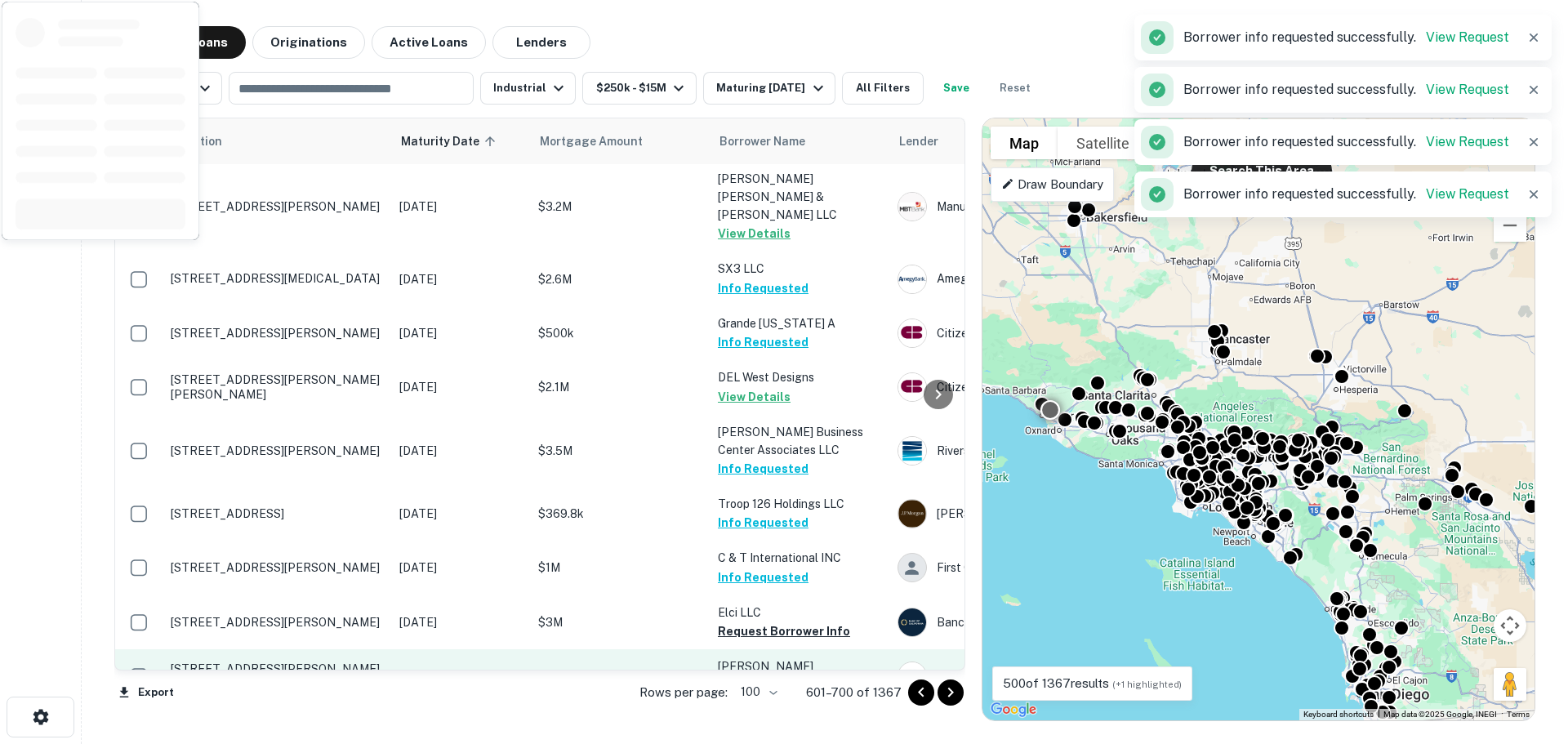
scroll to position [653, 0]
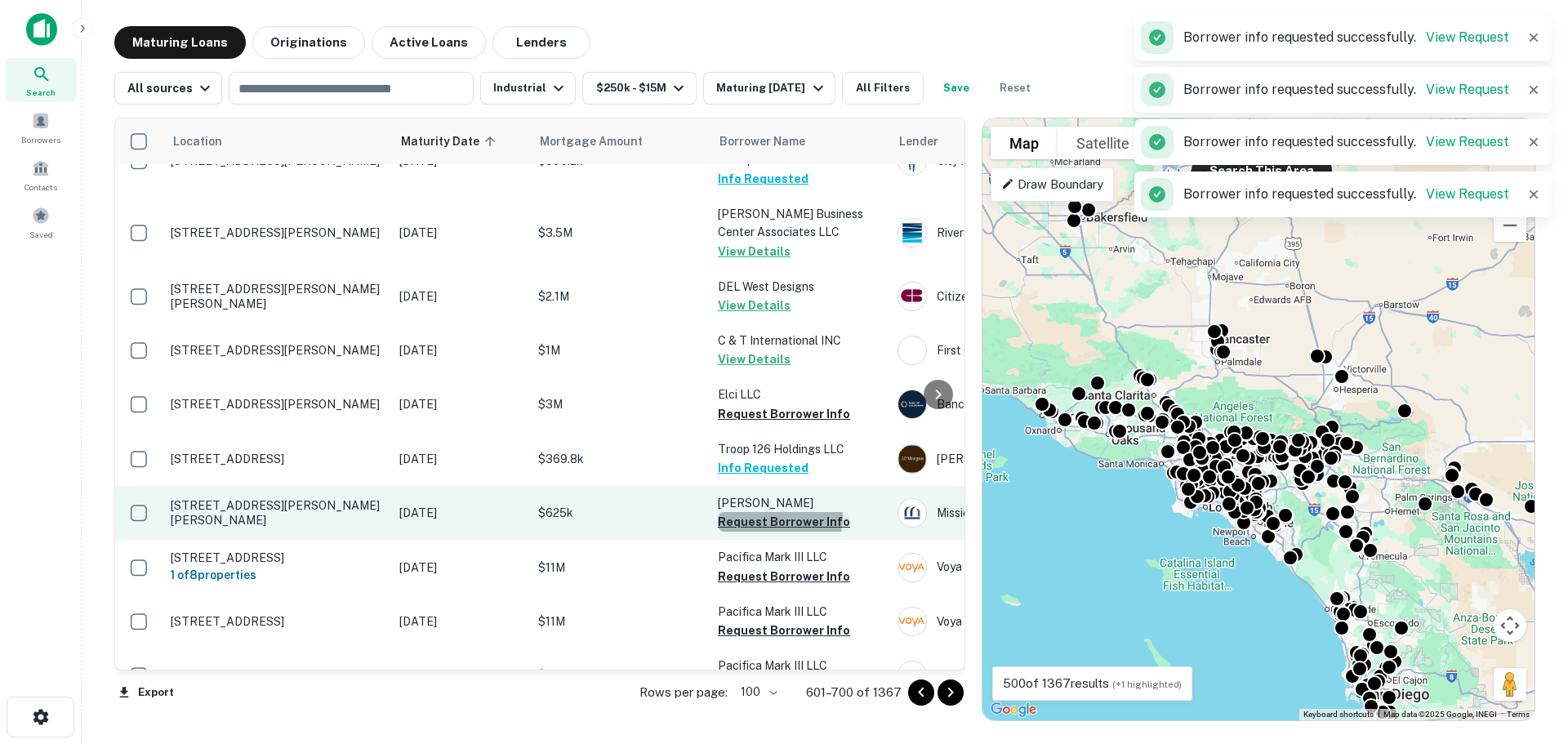
click at [770, 512] on button "Request Borrower Info" at bounding box center [784, 521] width 133 height 20
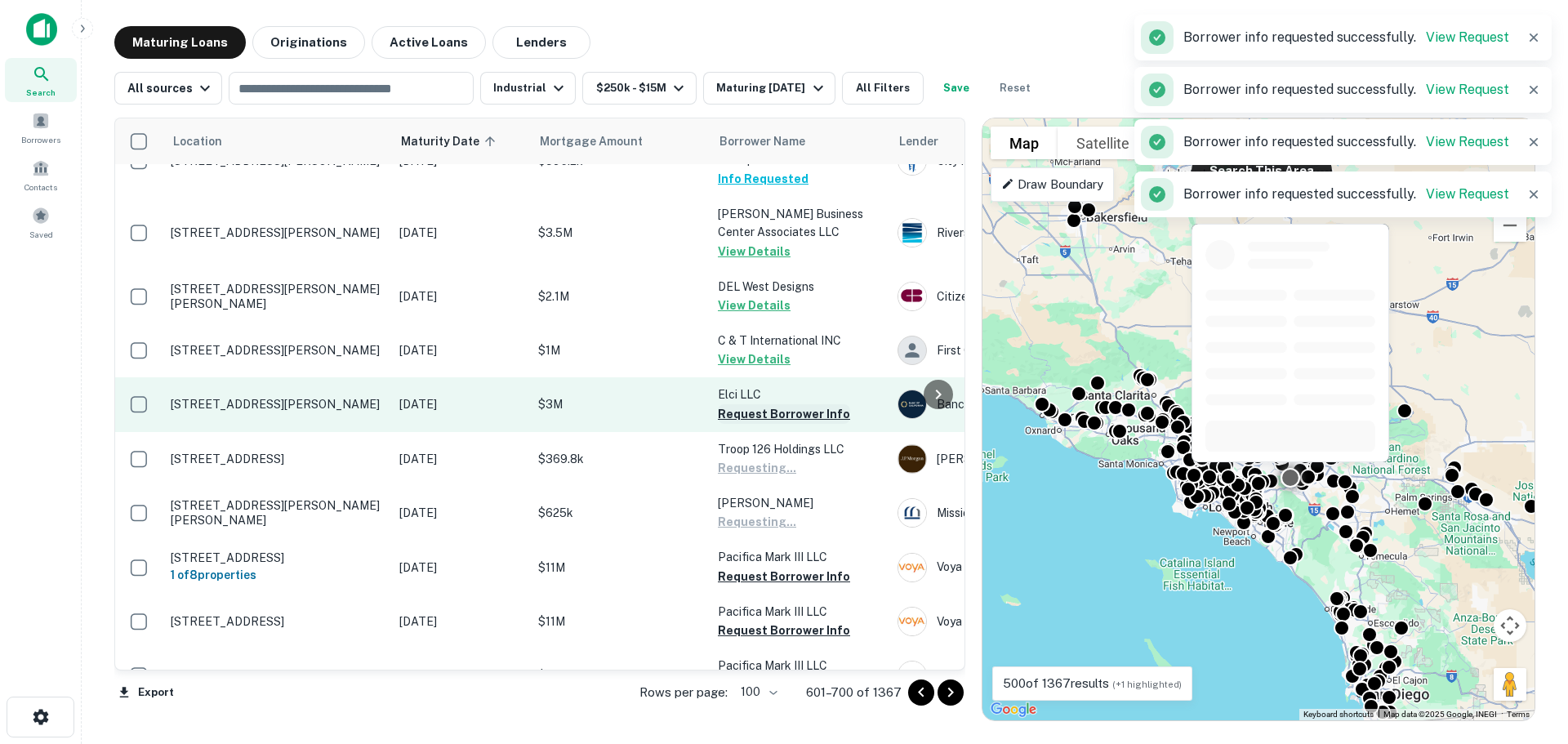
click at [775, 404] on button "Request Borrower Info" at bounding box center [784, 414] width 133 height 20
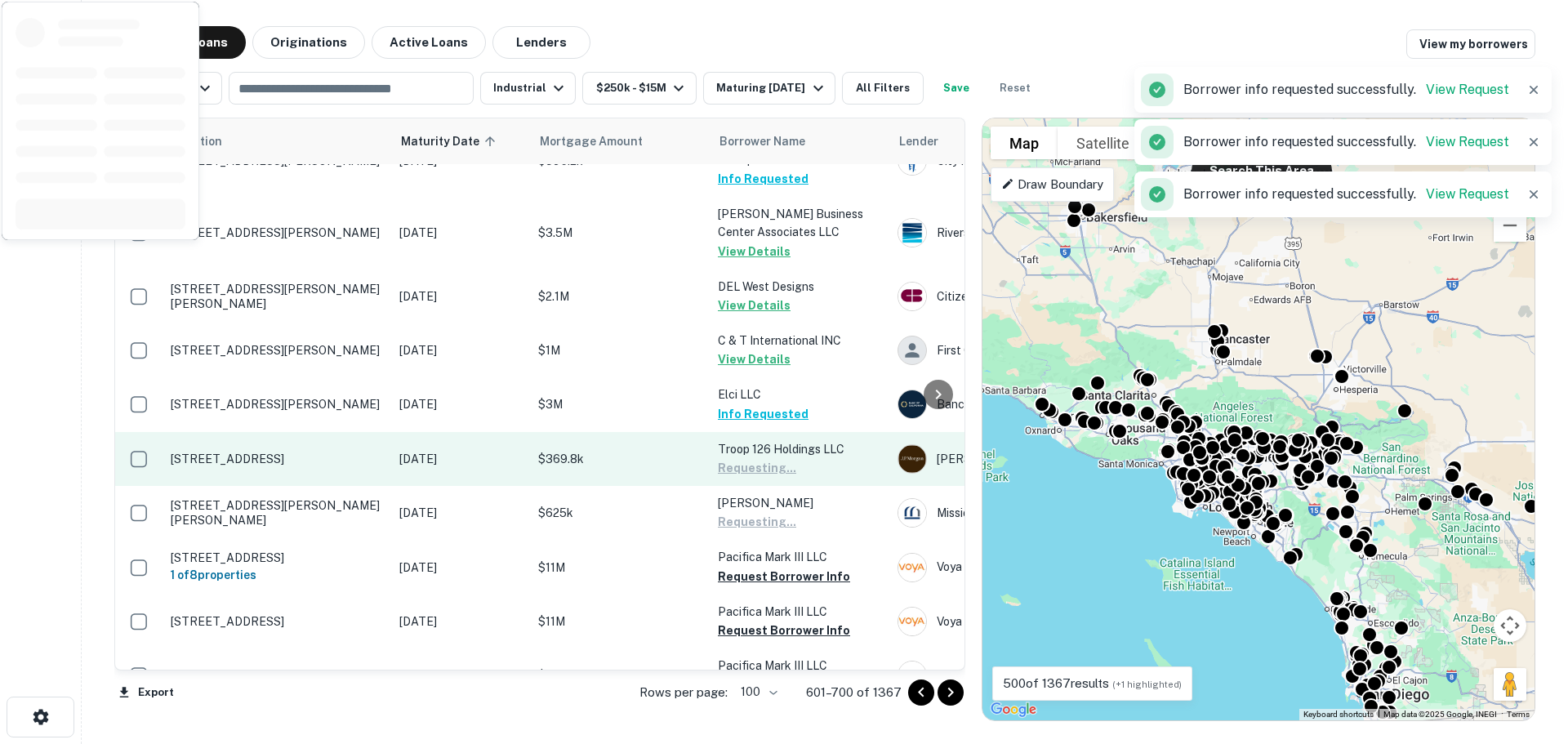
scroll to position [817, 0]
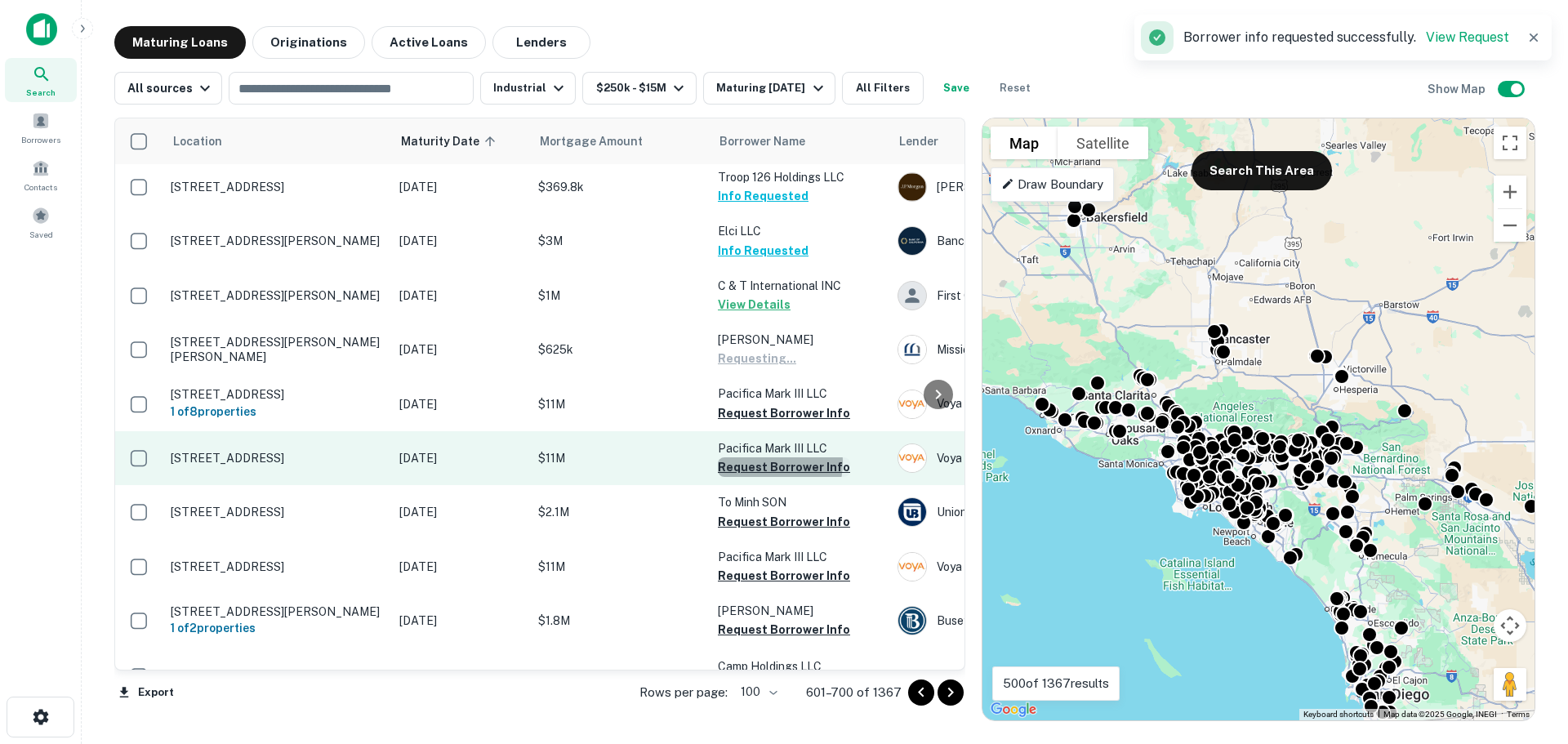
click at [758, 458] on button "Request Borrower Info" at bounding box center [784, 467] width 133 height 20
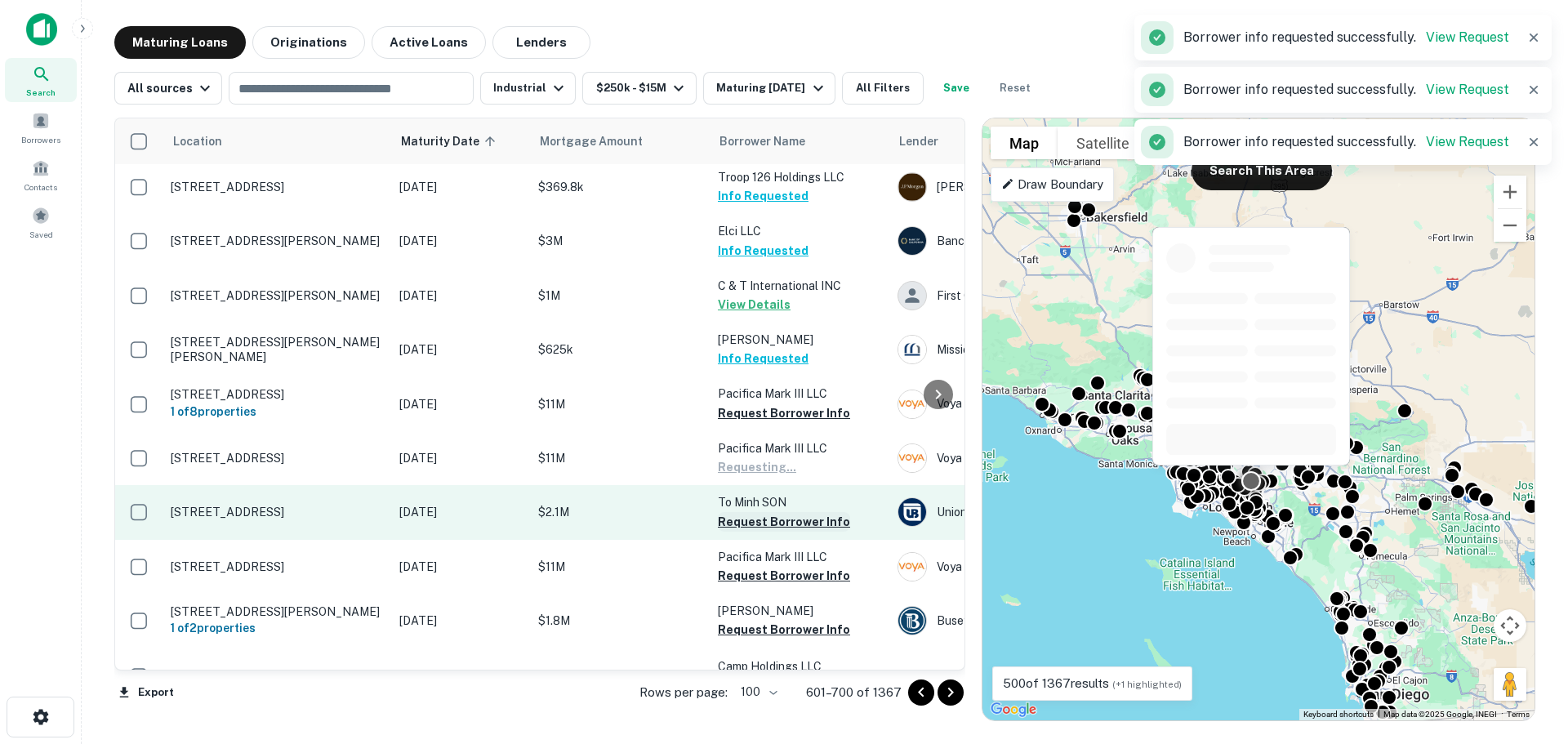
click at [755, 512] on button "Request Borrower Info" at bounding box center [784, 521] width 133 height 20
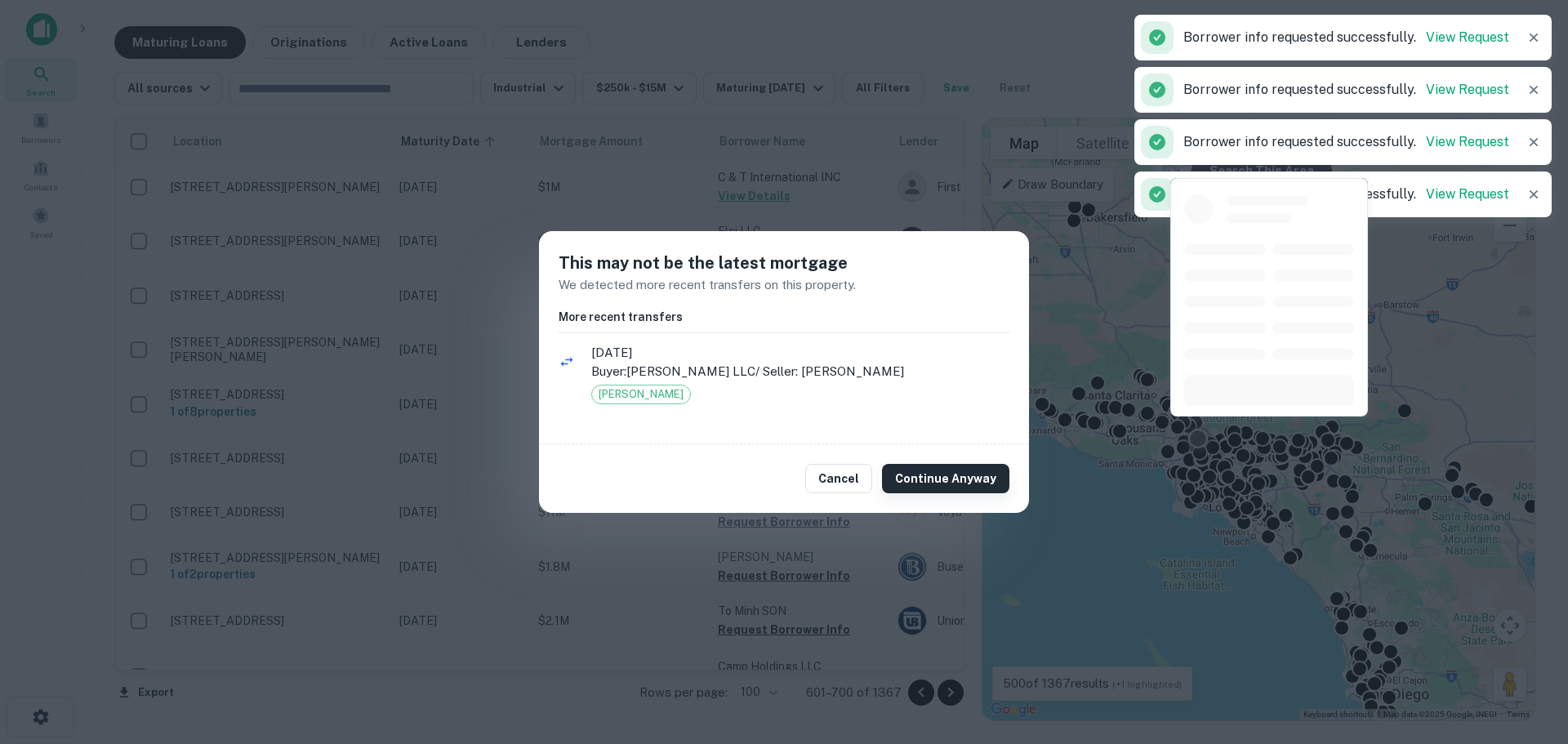
click at [915, 480] on button "Continue Anyway" at bounding box center [946, 479] width 128 height 29
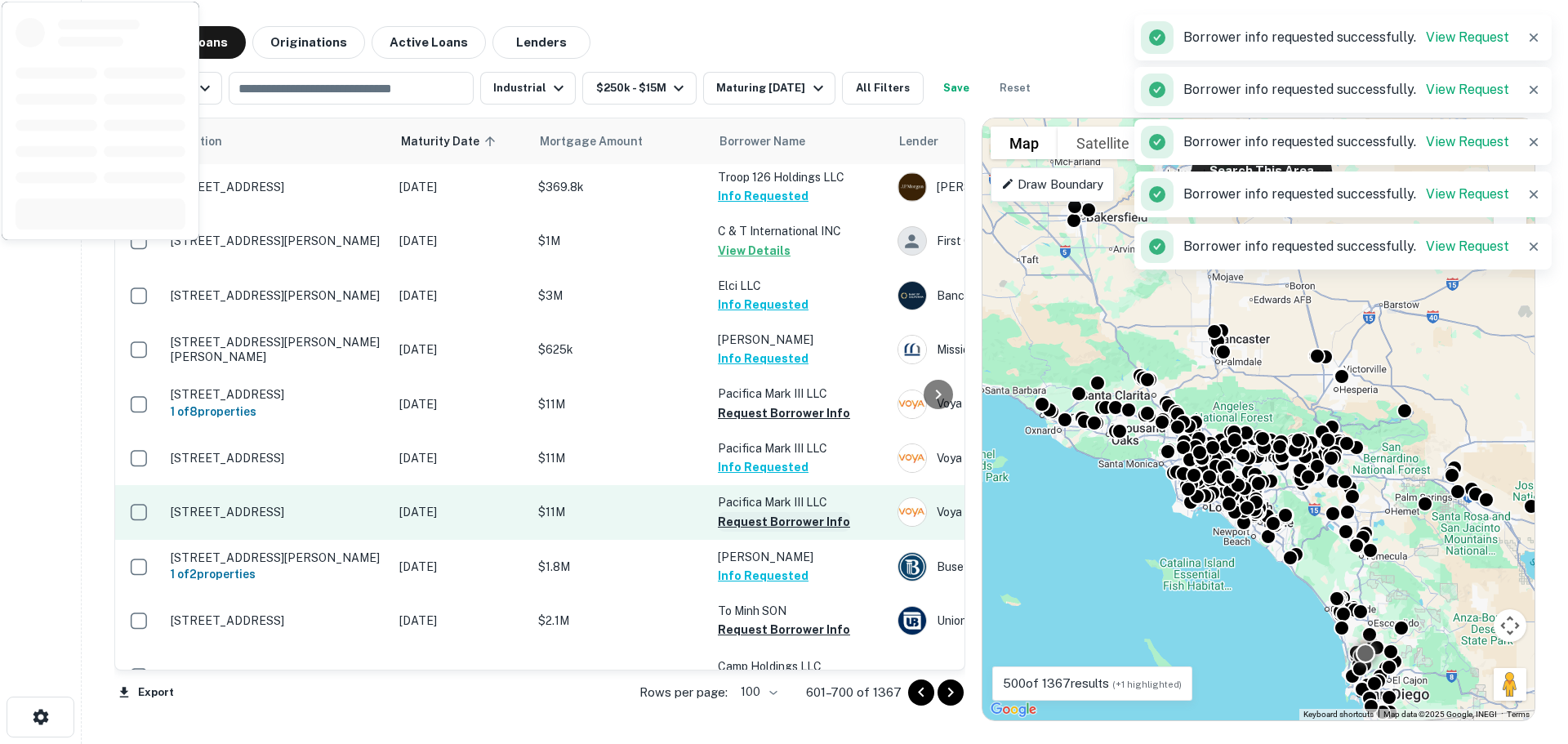
click at [757, 512] on button "Request Borrower Info" at bounding box center [784, 521] width 133 height 20
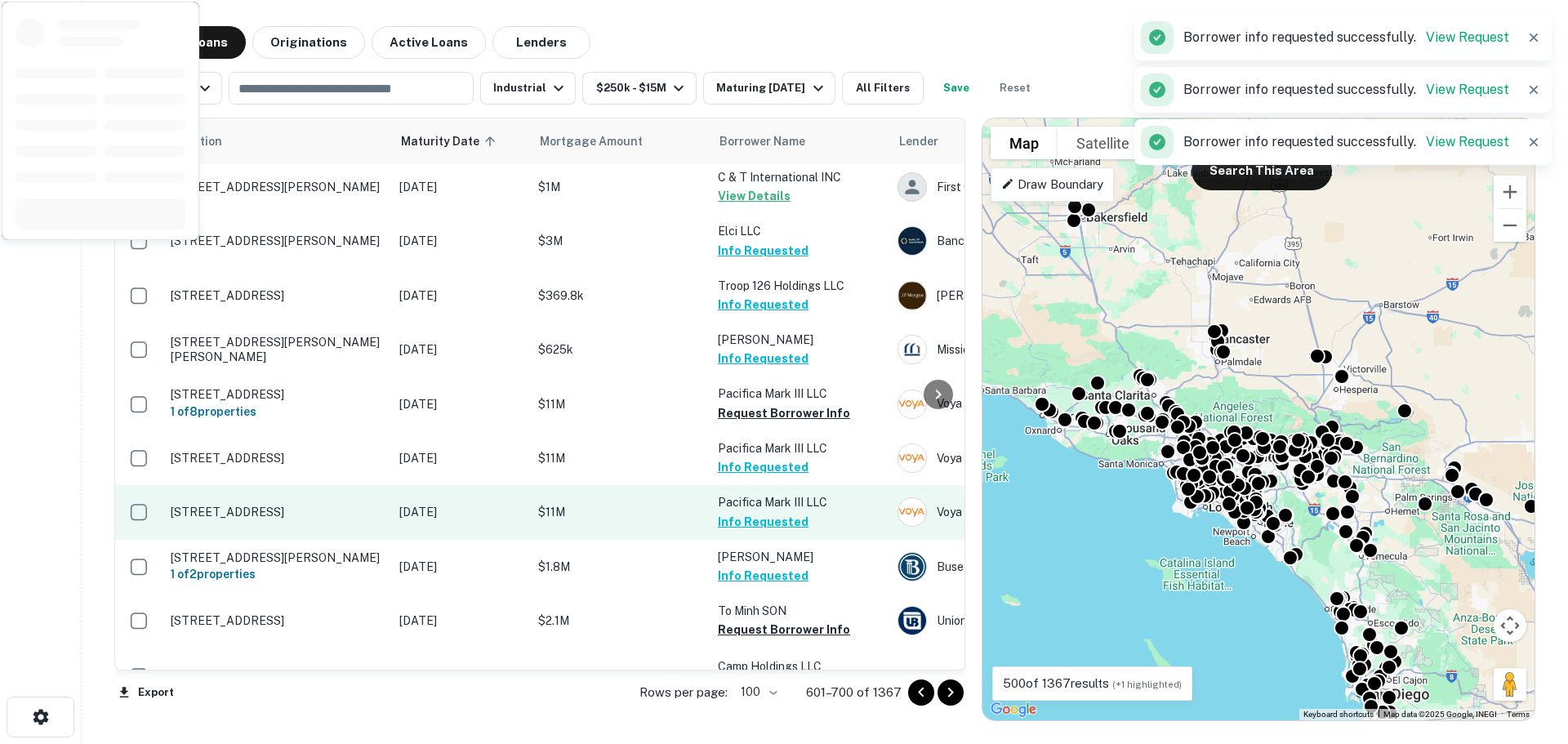
scroll to position [980, 0]
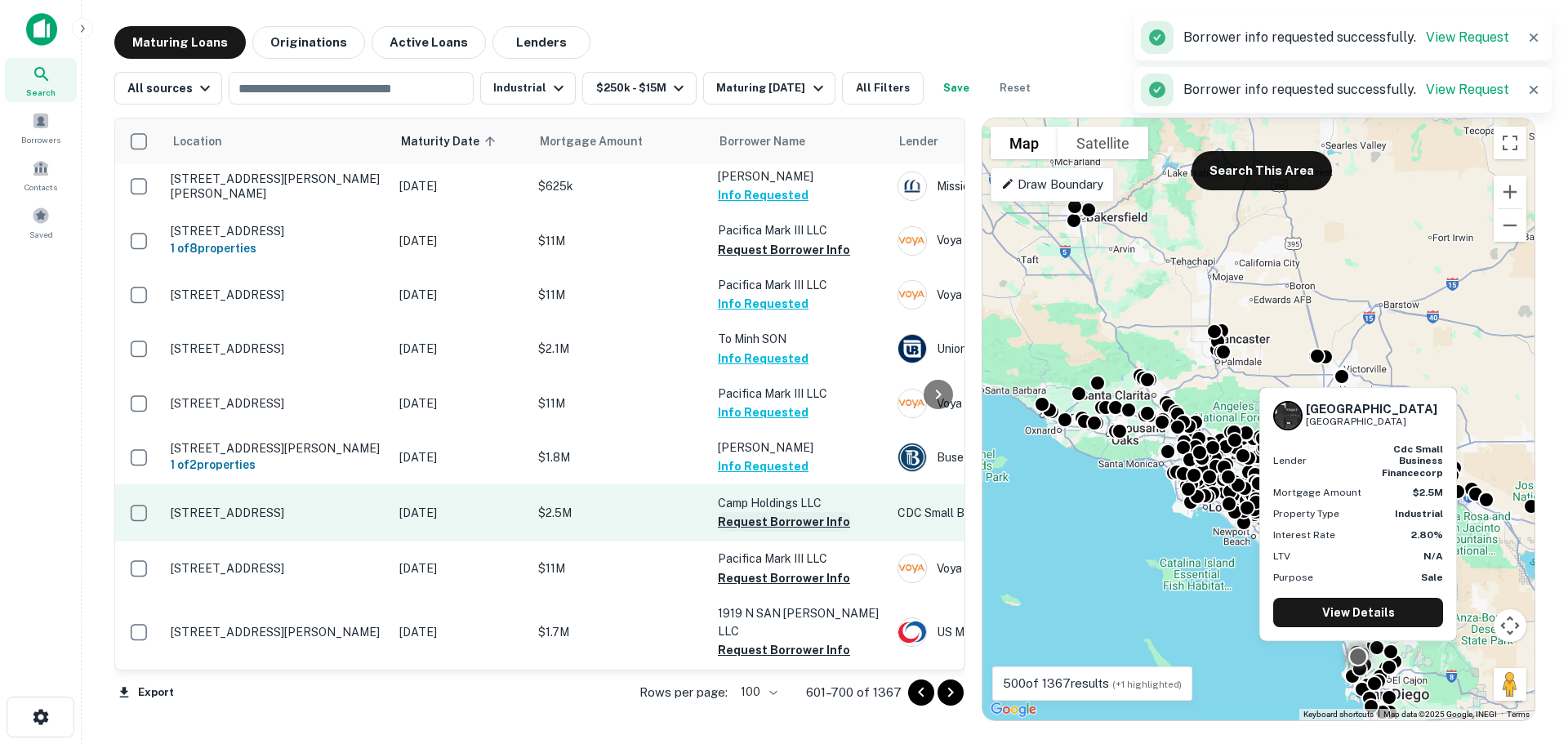
click at [766, 512] on button "Request Borrower Info" at bounding box center [784, 521] width 133 height 20
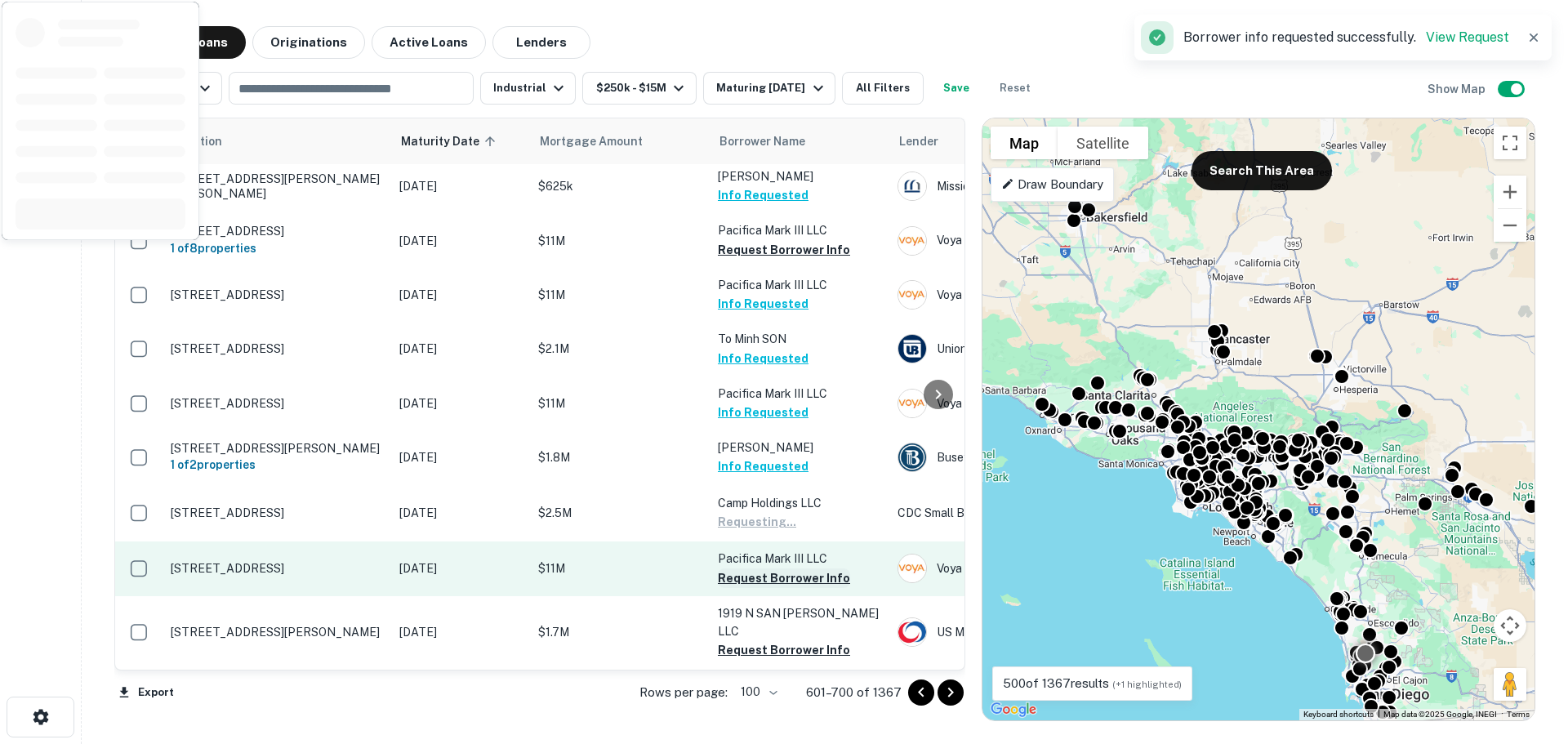
click at [770, 568] on button "Request Borrower Info" at bounding box center [784, 578] width 133 height 20
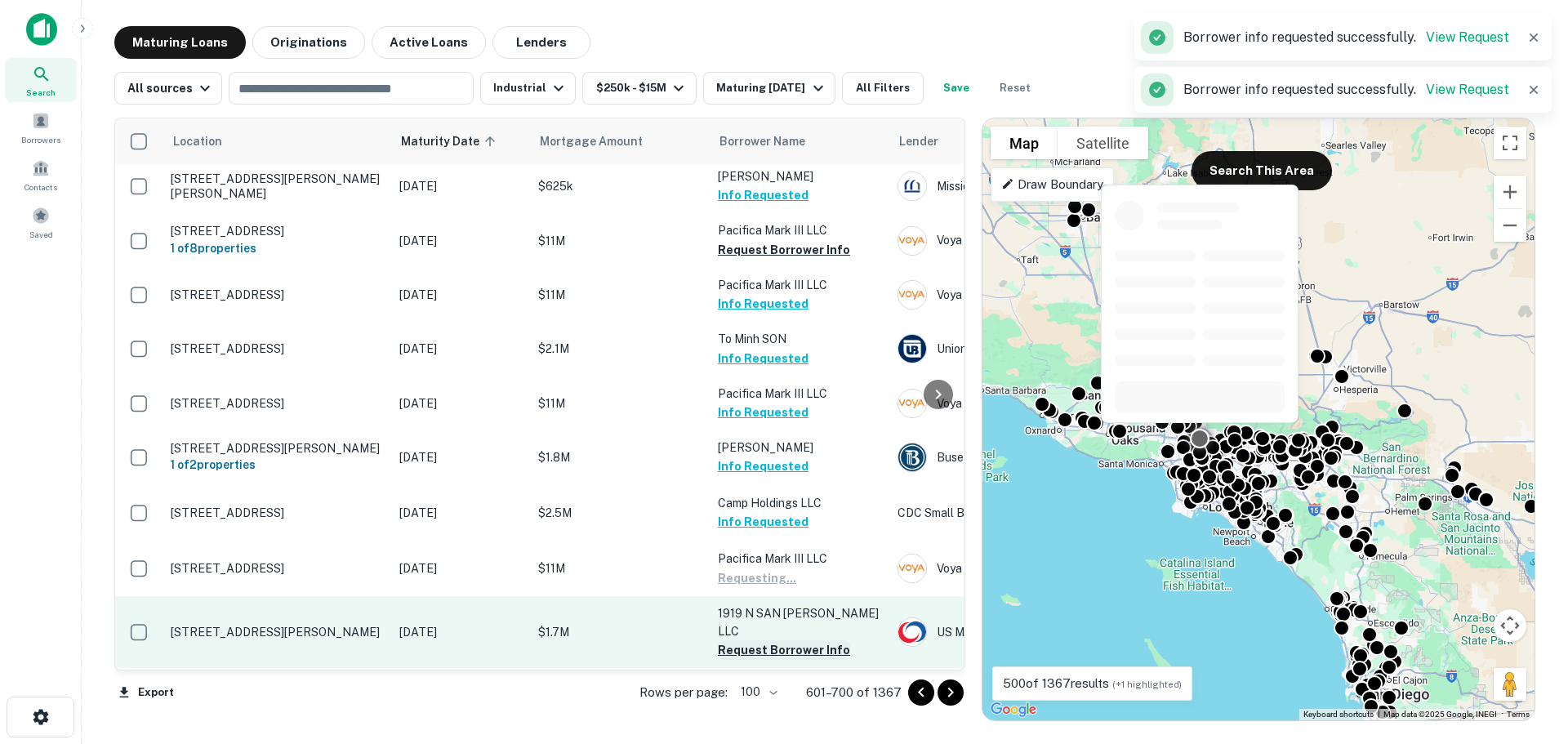
click at [770, 640] on button "Request Borrower Info" at bounding box center [784, 650] width 133 height 20
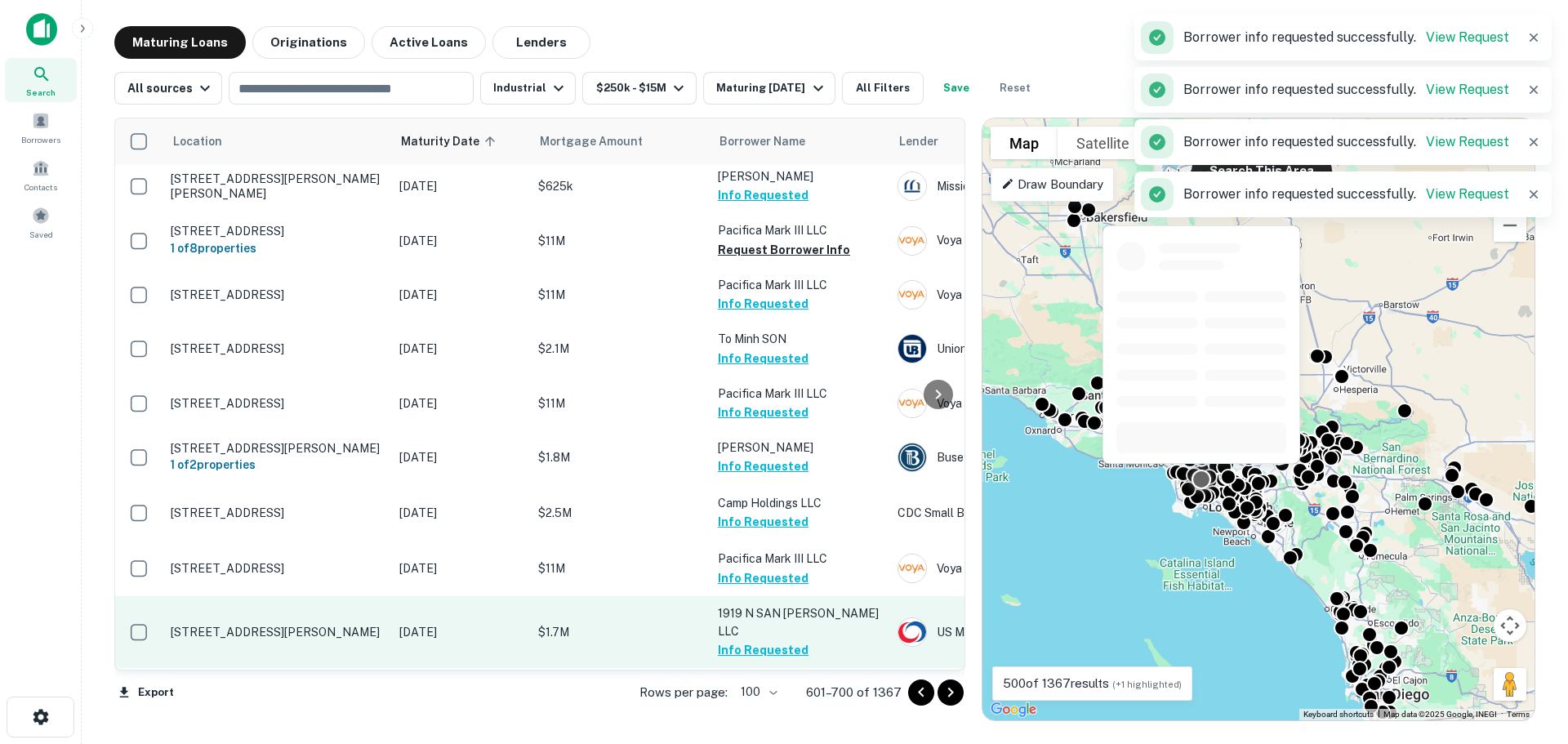
click at [780, 696] on button "Request Borrower Info" at bounding box center [784, 706] width 133 height 20
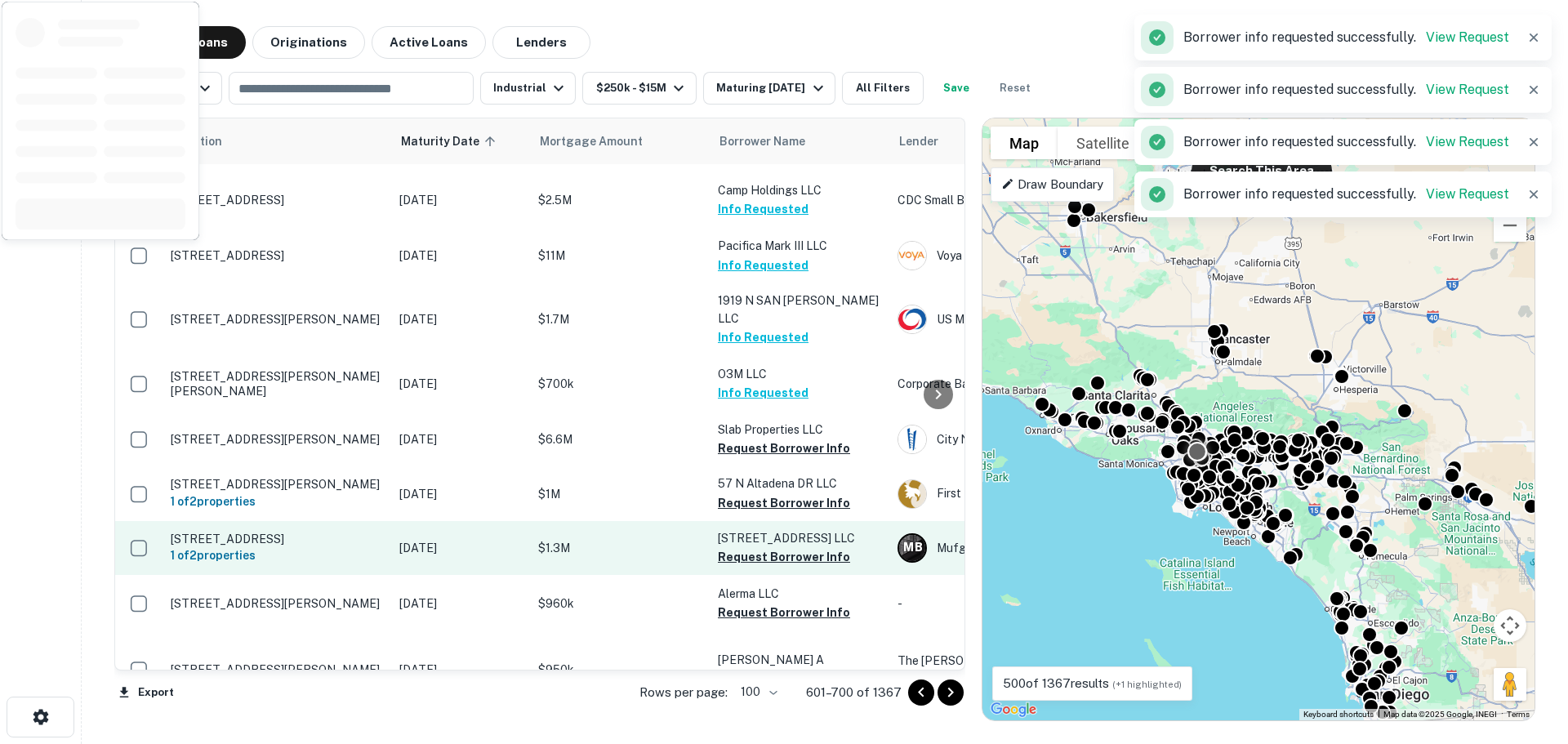
scroll to position [1306, 0]
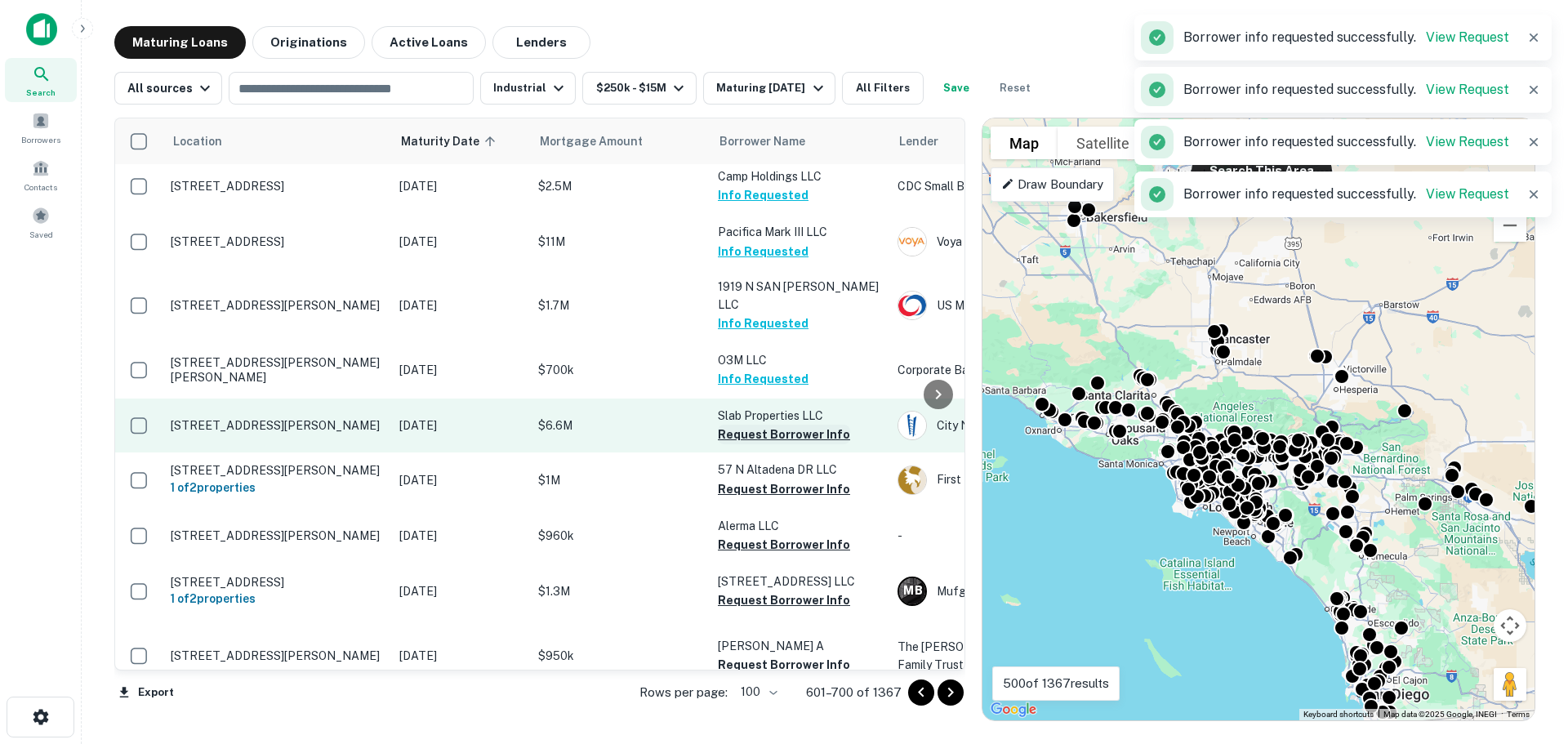
click at [783, 425] on button "Request Borrower Info" at bounding box center [784, 435] width 133 height 20
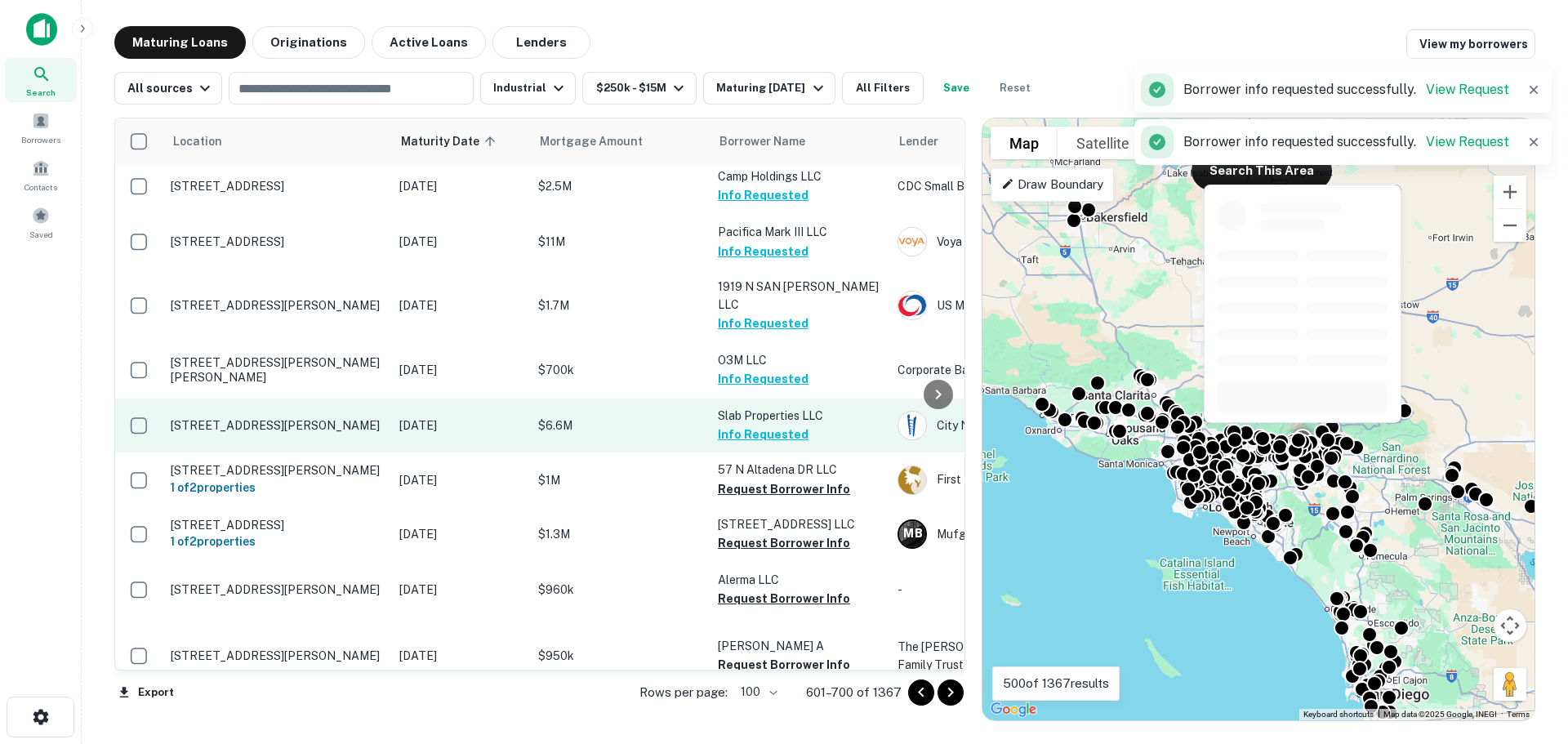
scroll to position [1470, 0]
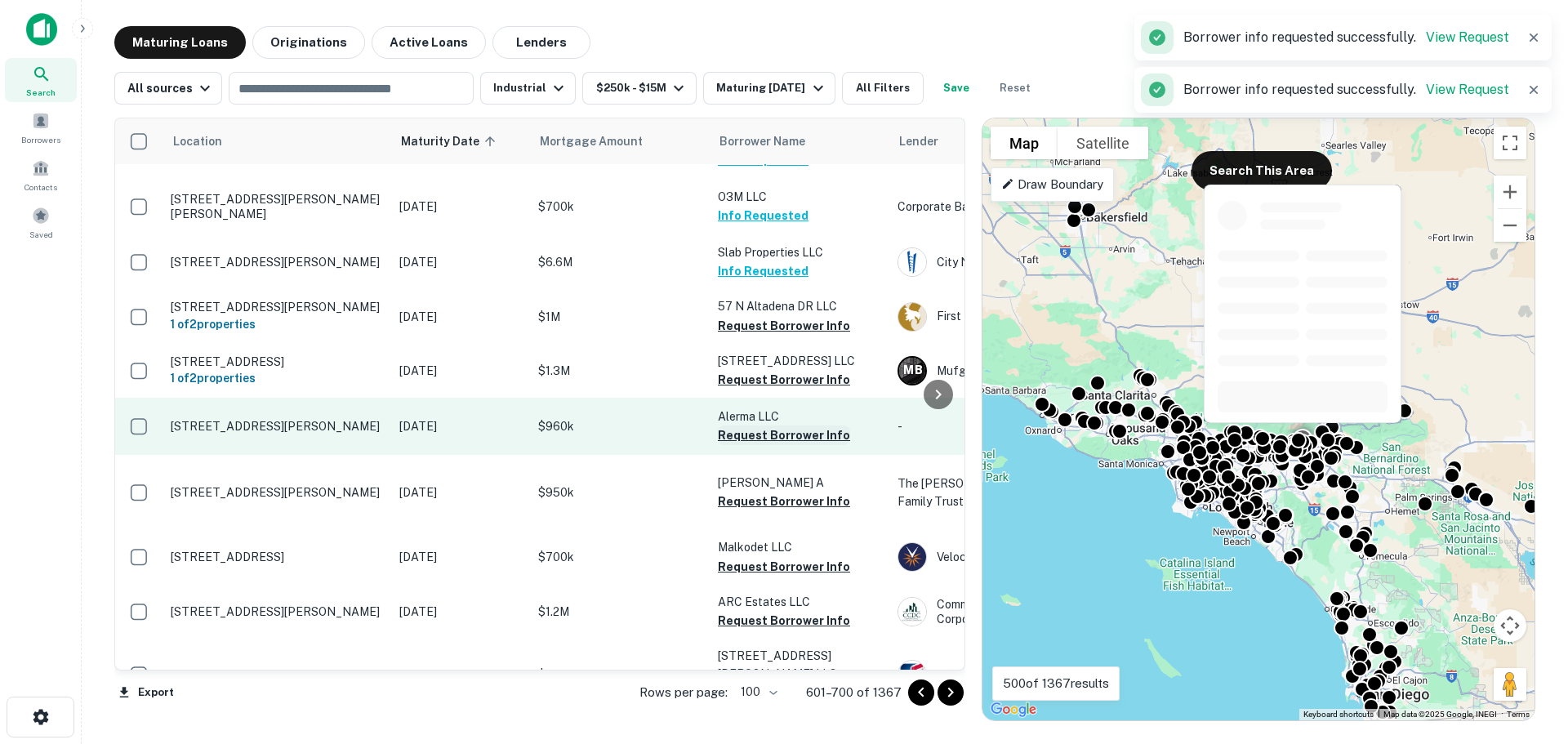
click at [775, 426] on button "Request Borrower Info" at bounding box center [784, 435] width 133 height 20
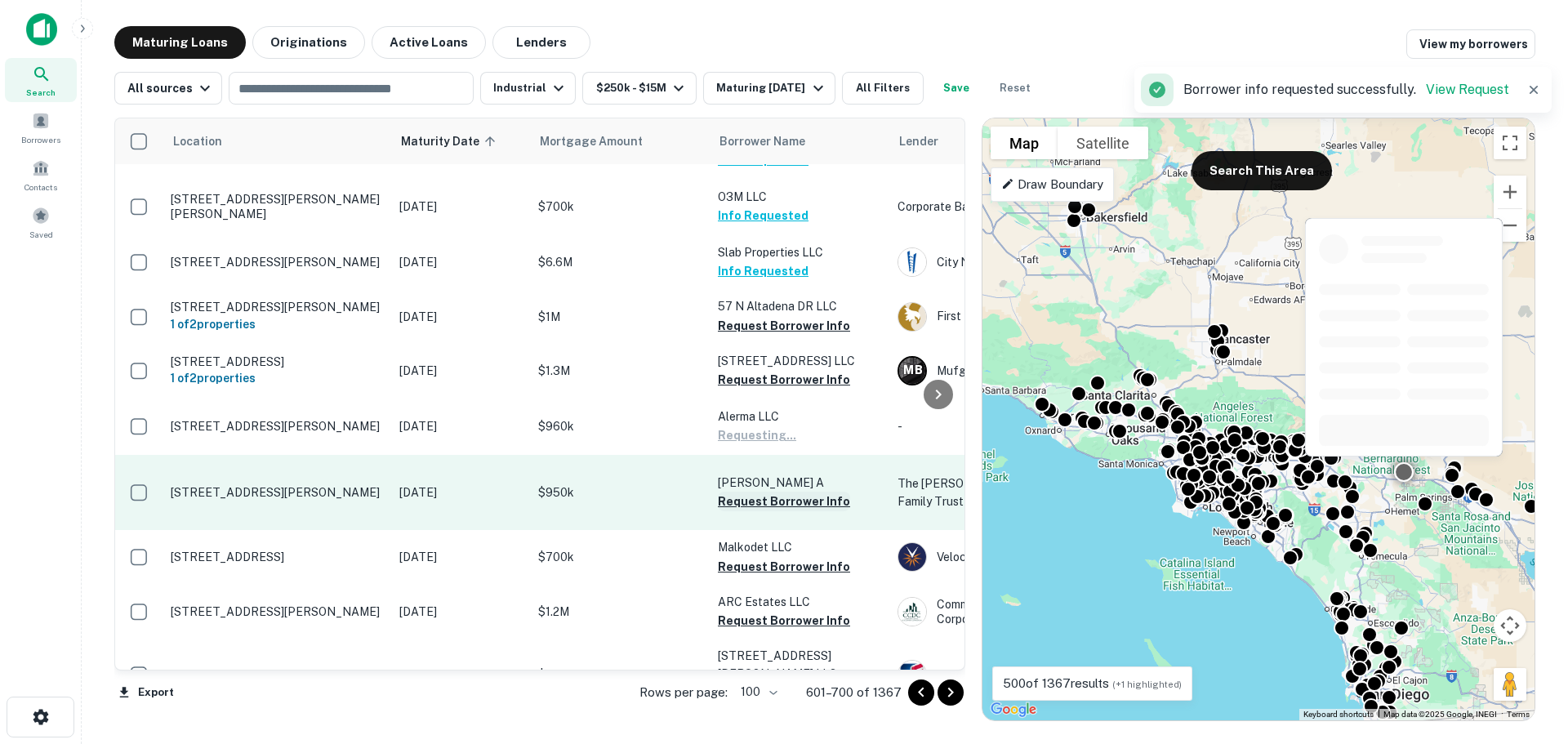
click at [773, 492] on button "Request Borrower Info" at bounding box center [784, 502] width 133 height 20
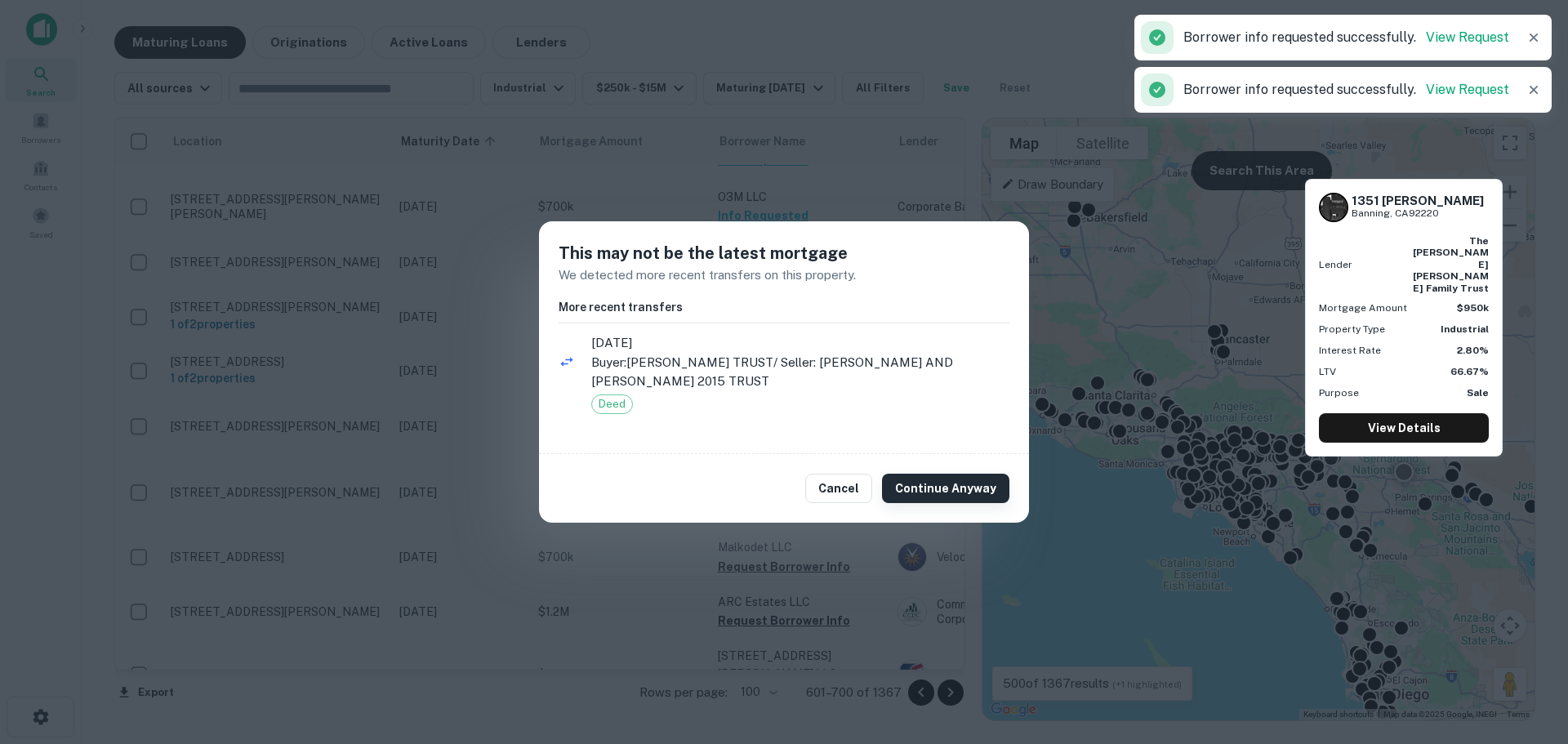
click at [898, 485] on button "Continue Anyway" at bounding box center [946, 489] width 128 height 29
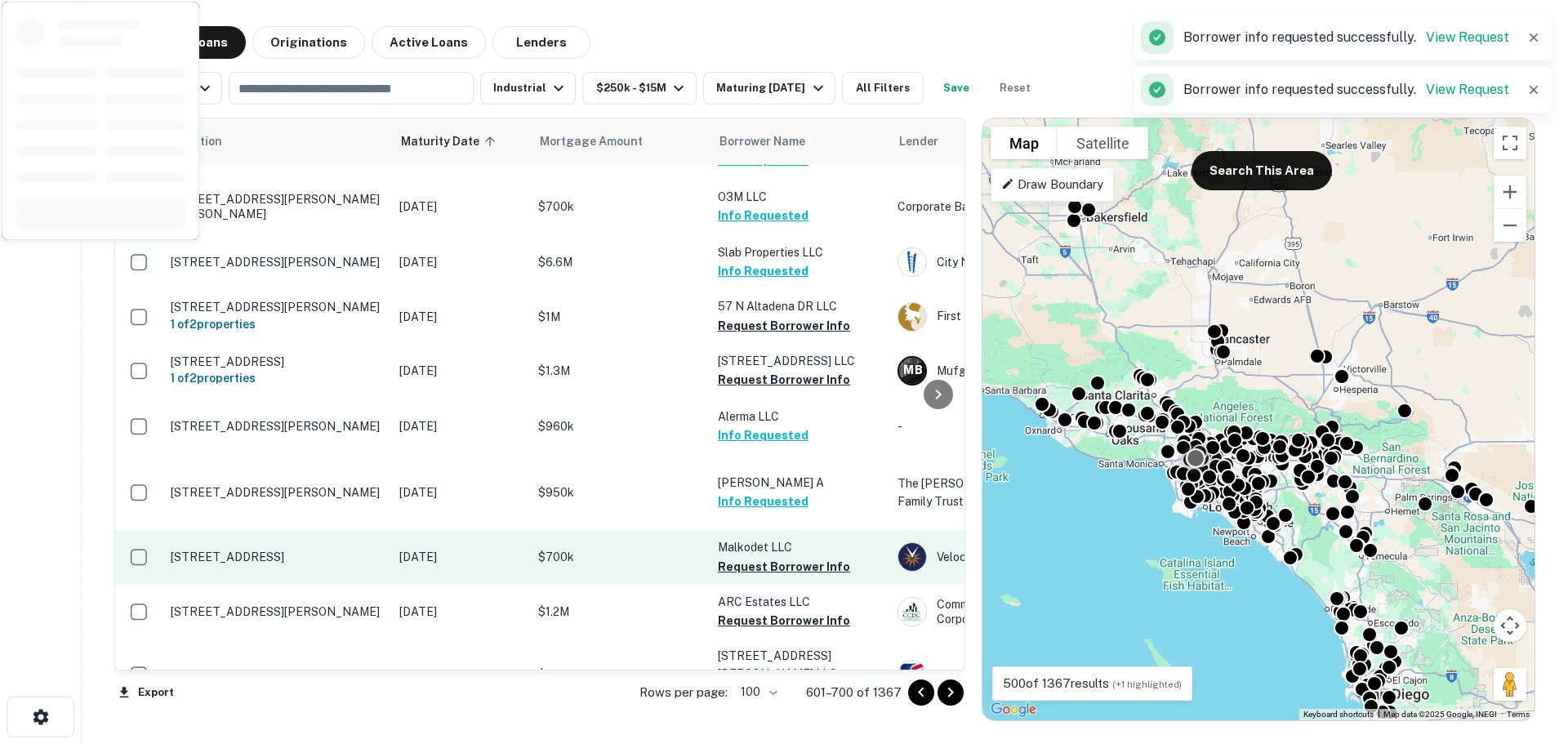
click at [761, 557] on button "Request Borrower Info" at bounding box center [784, 566] width 133 height 20
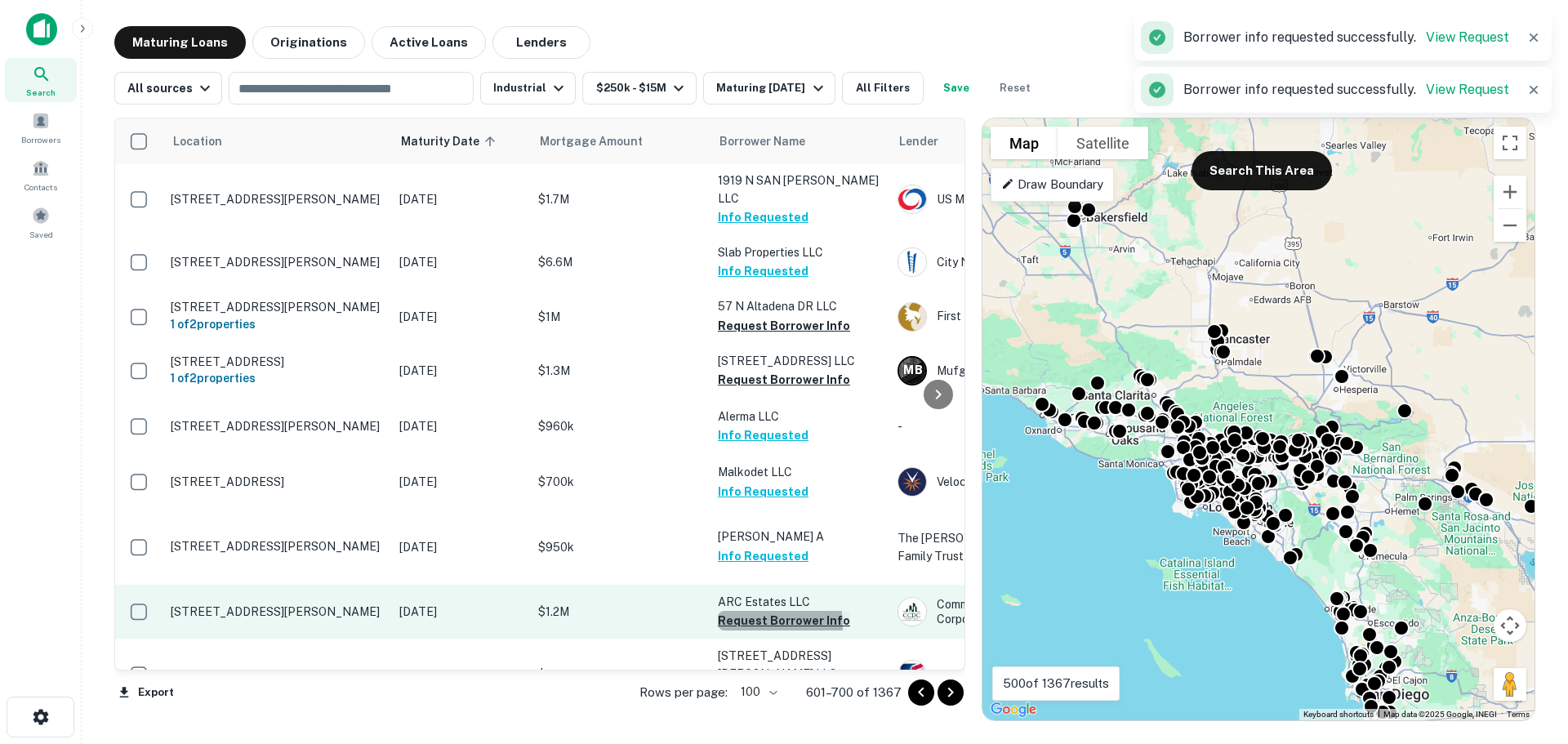
click at [755, 611] on button "Request Borrower Info" at bounding box center [784, 620] width 133 height 20
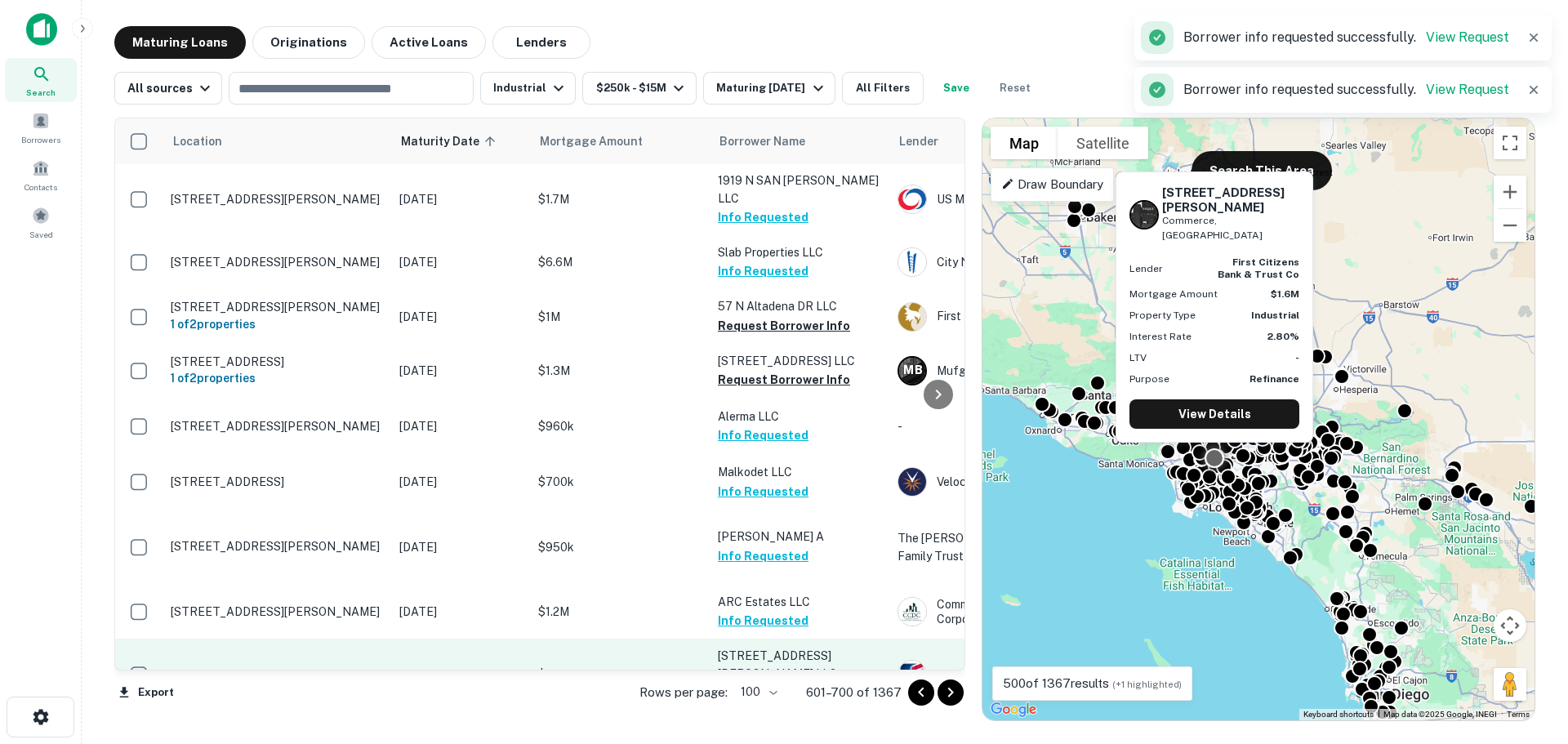
click at [757, 683] on button "Request Borrower Info" at bounding box center [784, 692] width 133 height 20
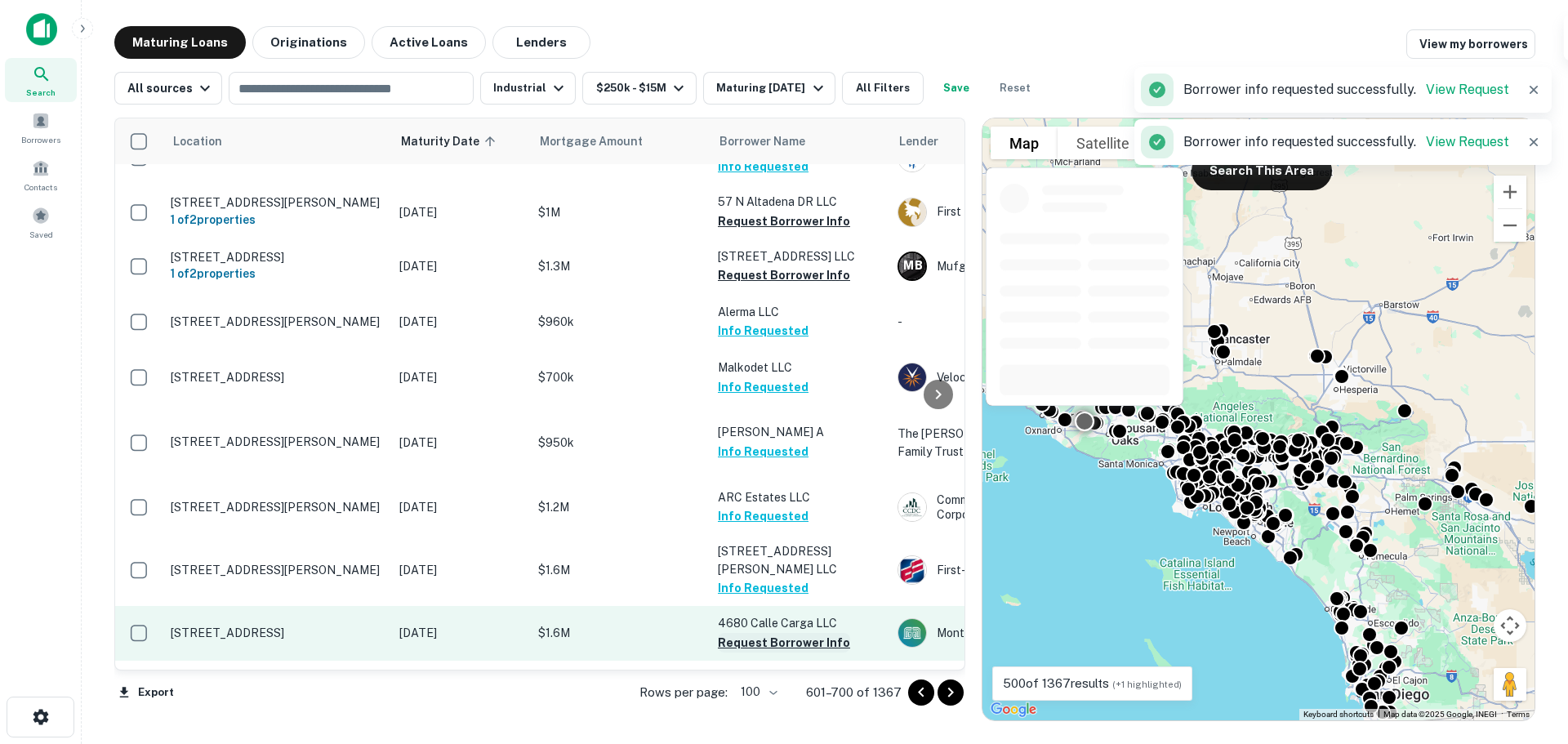
scroll to position [1633, 0]
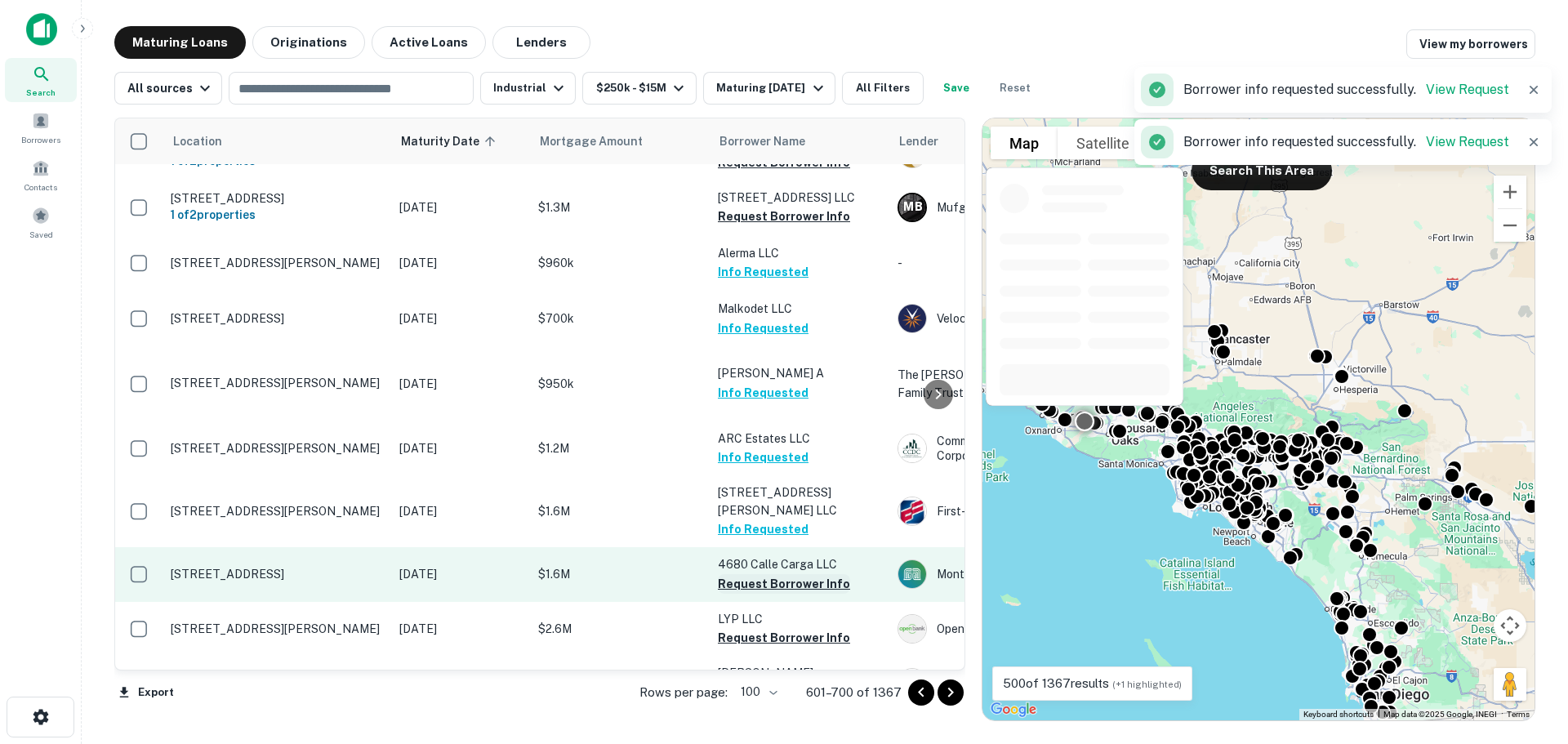
click at [774, 574] on button "Request Borrower Info" at bounding box center [784, 584] width 133 height 20
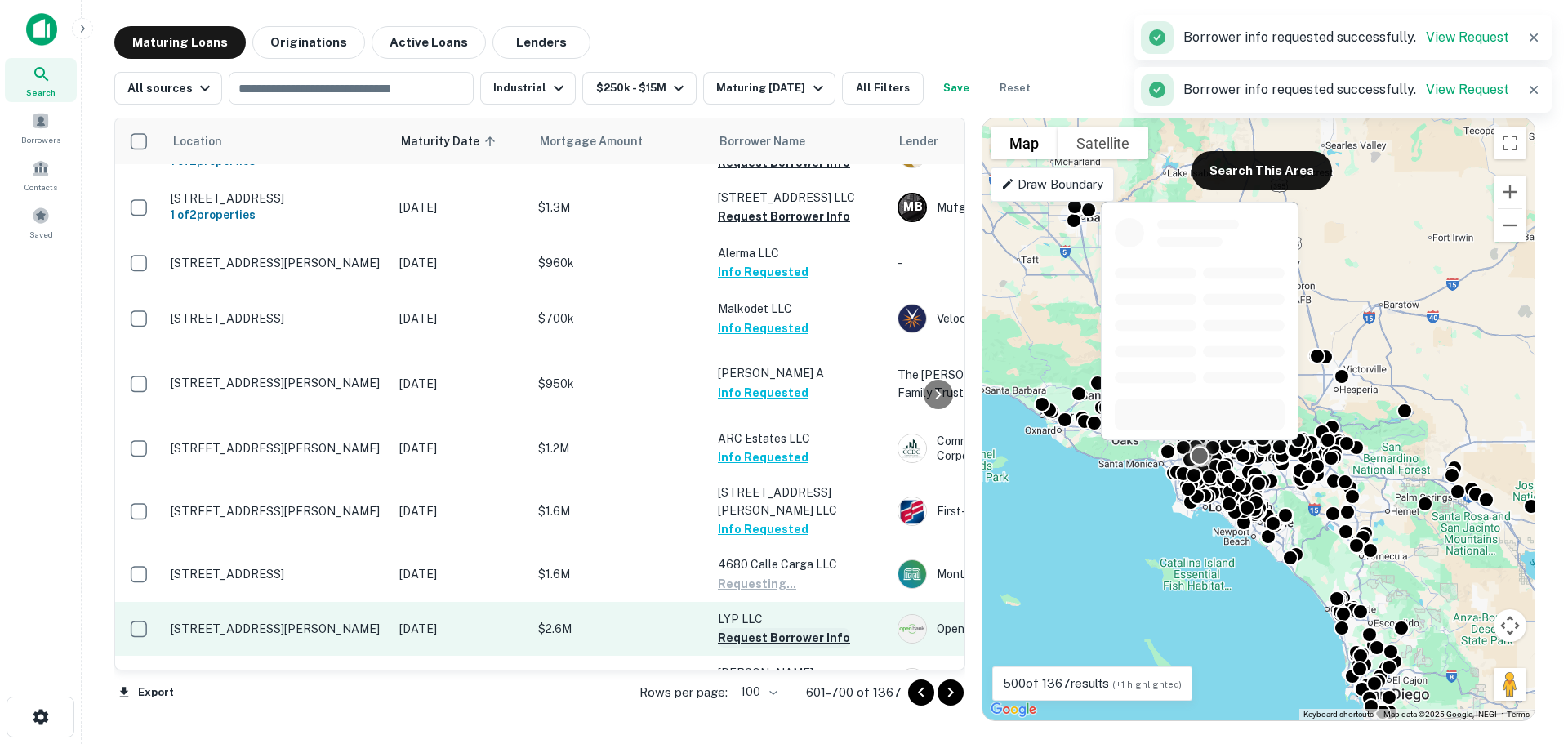
click at [771, 628] on button "Request Borrower Info" at bounding box center [784, 638] width 133 height 20
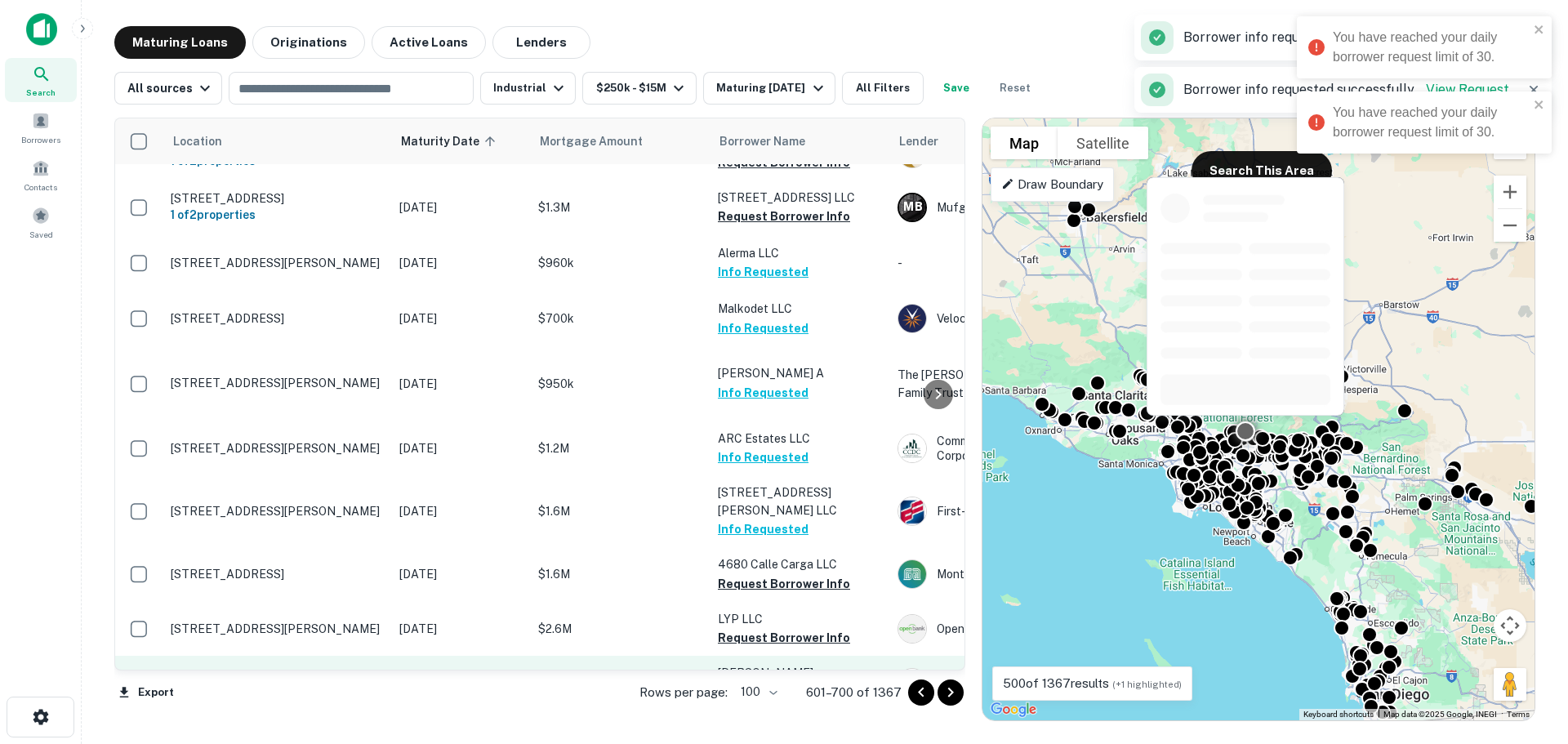
click at [786, 682] on button "Request Borrower Info" at bounding box center [784, 692] width 133 height 20
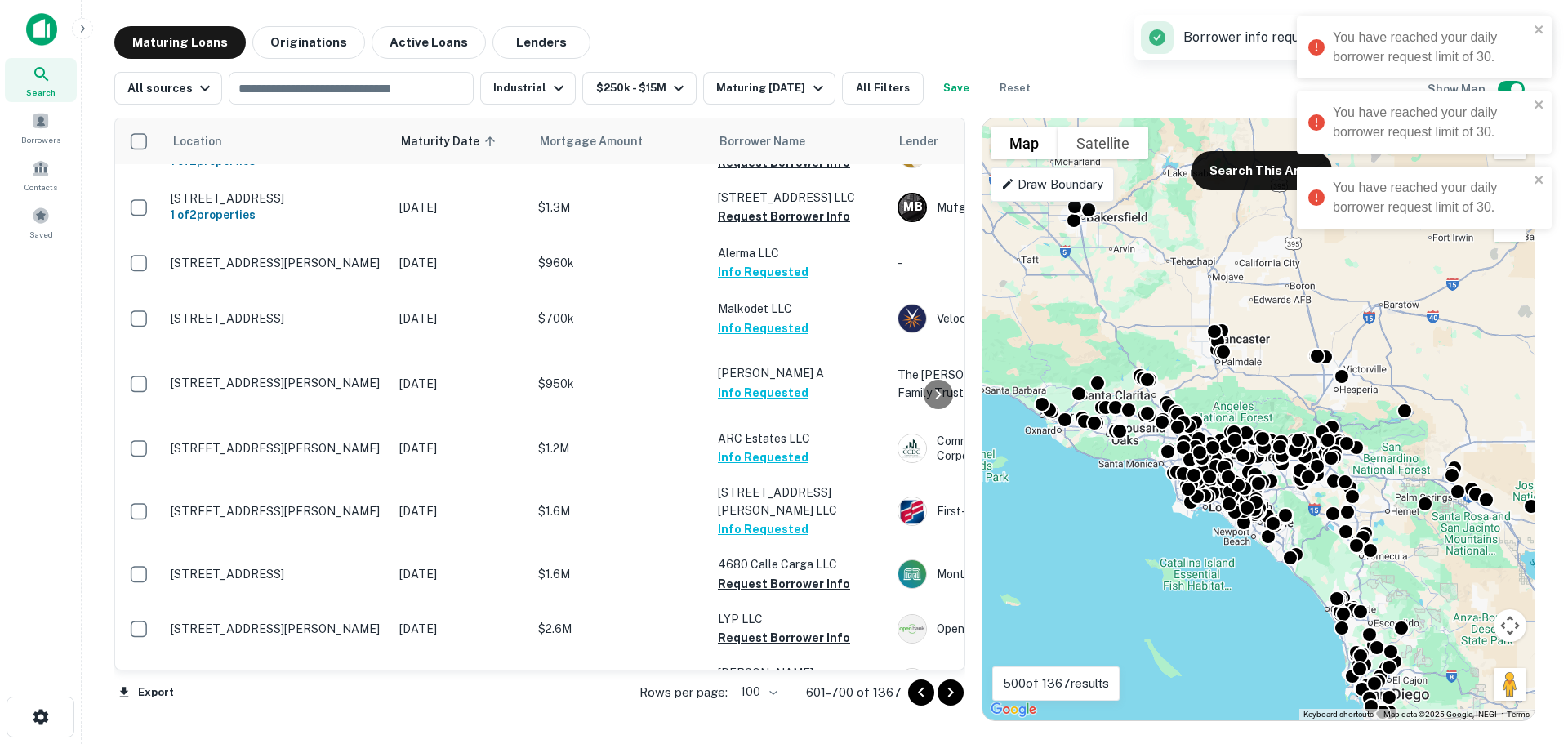
click at [790, 34] on div "Maturing Loans Originations Active Loans Lenders View my borrowers" at bounding box center [825, 43] width 1421 height 33
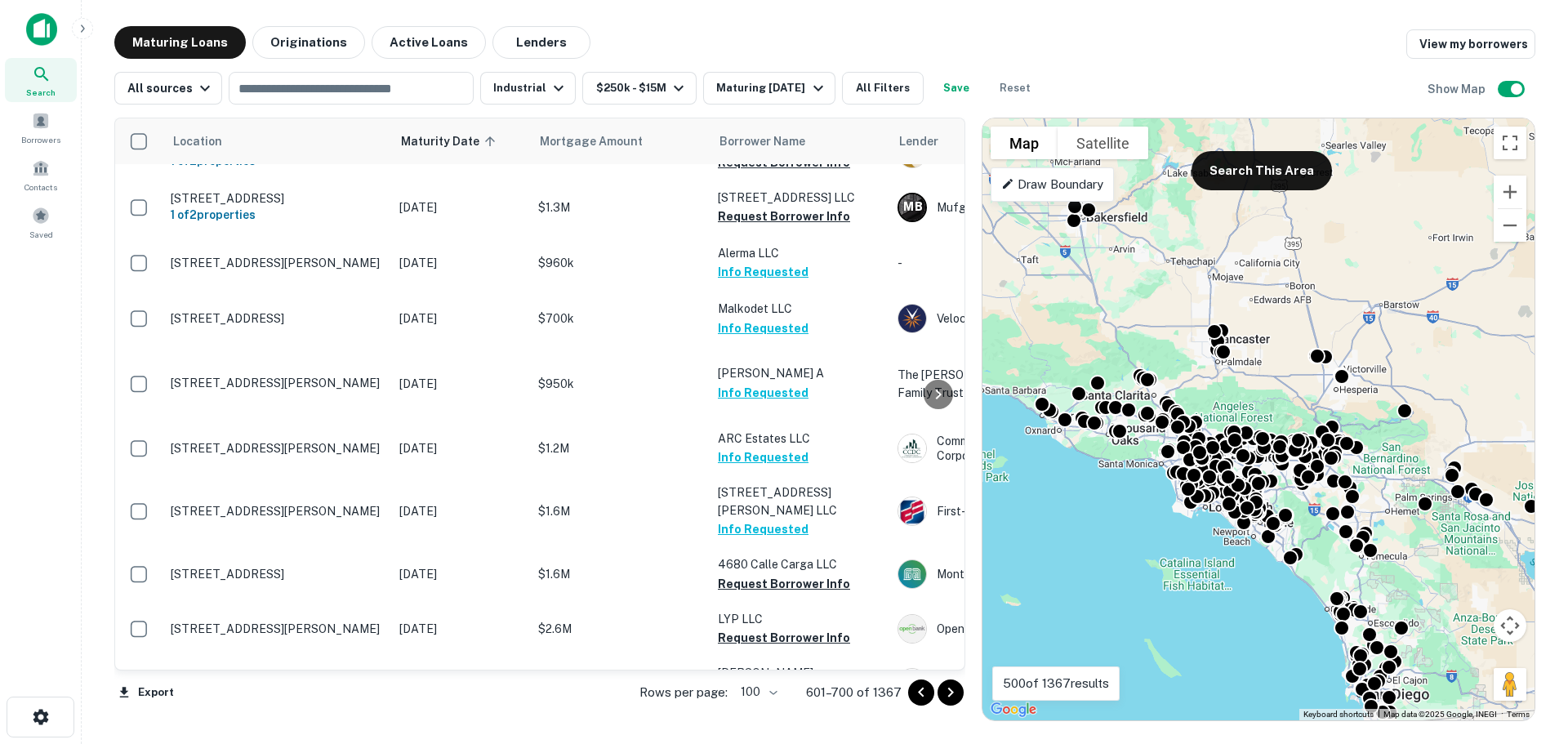
click at [52, 386] on div "Search Borrowers Contacts Saved" at bounding box center [40, 346] width 81 height 693
click at [758, 21] on main "Maturing Loans Originations Active Loans Lenders View my borrowers All sources …" at bounding box center [825, 372] width 1487 height 744
